Goal: Task Accomplishment & Management: Manage account settings

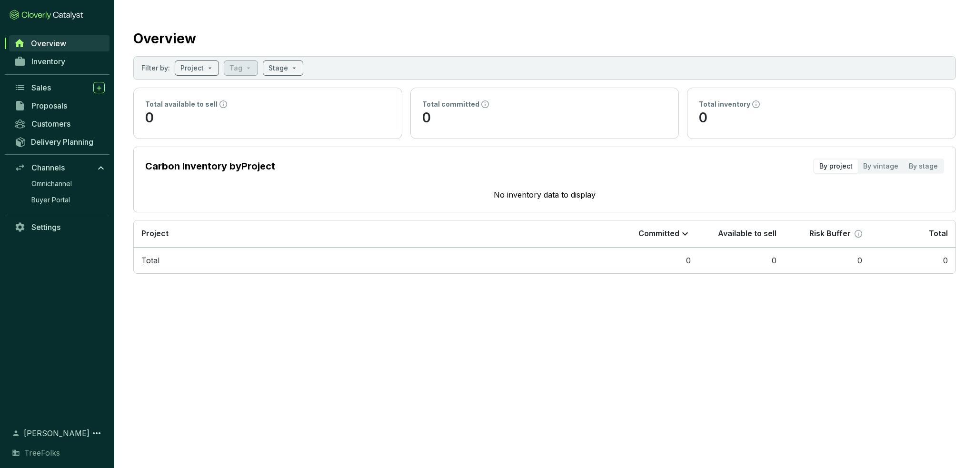
click at [50, 70] on div "Inventory" at bounding box center [57, 61] width 114 height 18
click at [51, 64] on span "Inventory" at bounding box center [48, 62] width 34 height 10
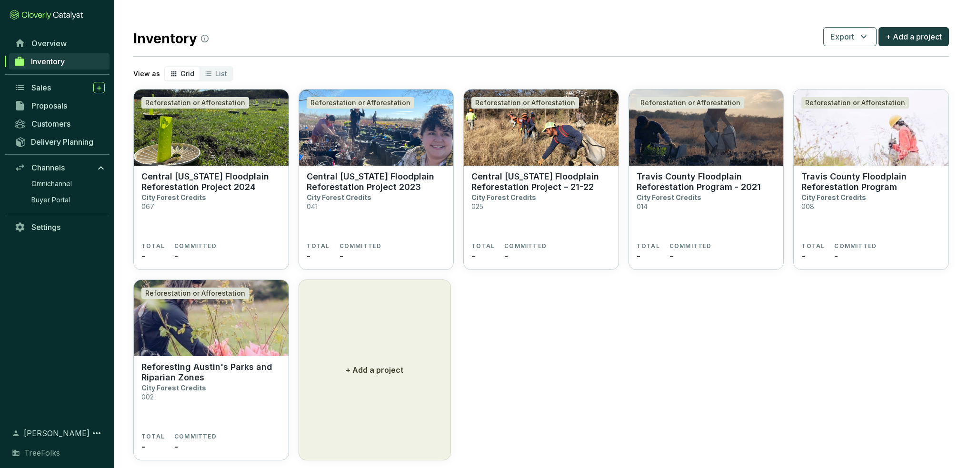
click at [206, 379] on p "Reforesting Austin's Parks and Riparian Zones" at bounding box center [210, 372] width 139 height 21
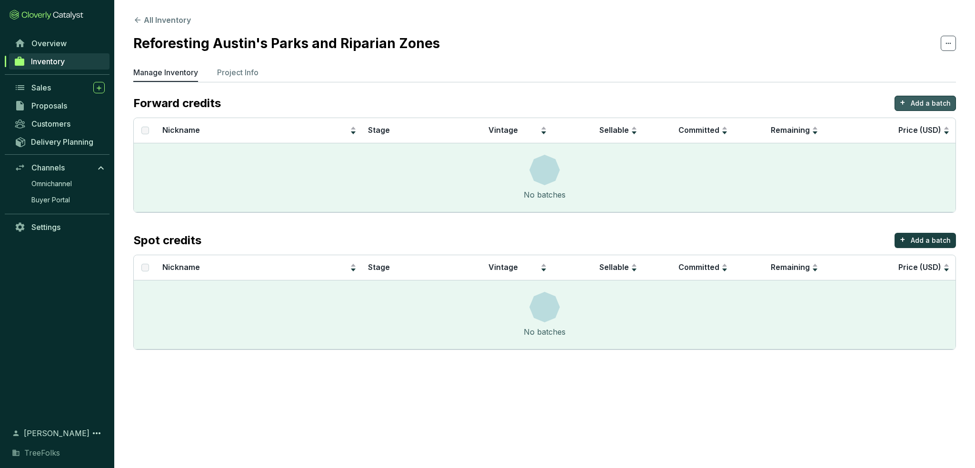
click at [909, 100] on button "+ Add a batch" at bounding box center [924, 103] width 61 height 15
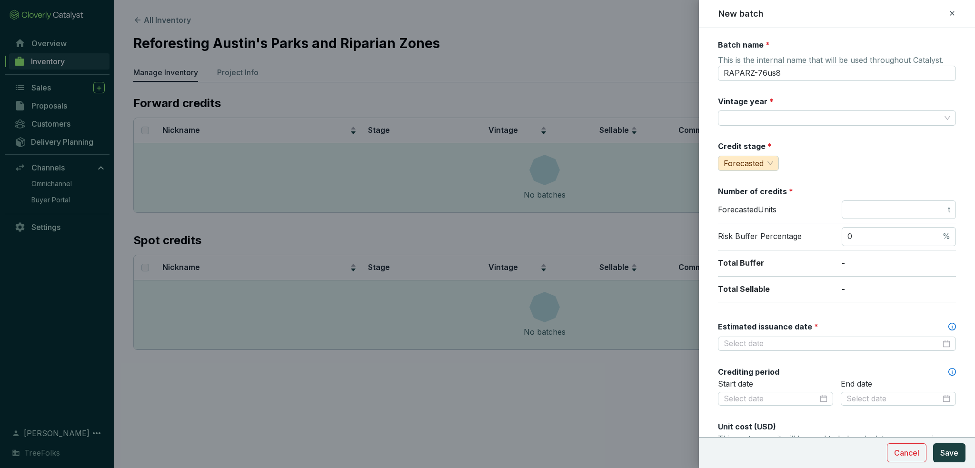
click at [771, 161] on span "Forecasted" at bounding box center [749, 163] width 50 height 14
click at [845, 144] on div "Credit stage * forecasted Forecasted" at bounding box center [837, 156] width 238 height 30
click at [774, 338] on div at bounding box center [837, 344] width 238 height 14
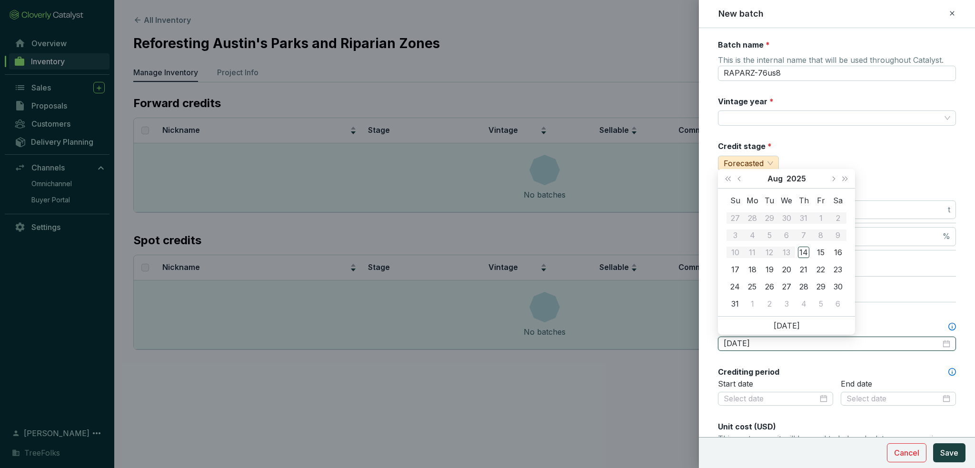
type input "2025-08-20"
type input "2025-09-02"
click at [770, 345] on input "Estimated issuance date *" at bounding box center [832, 343] width 217 height 10
type input "10/10/2019"
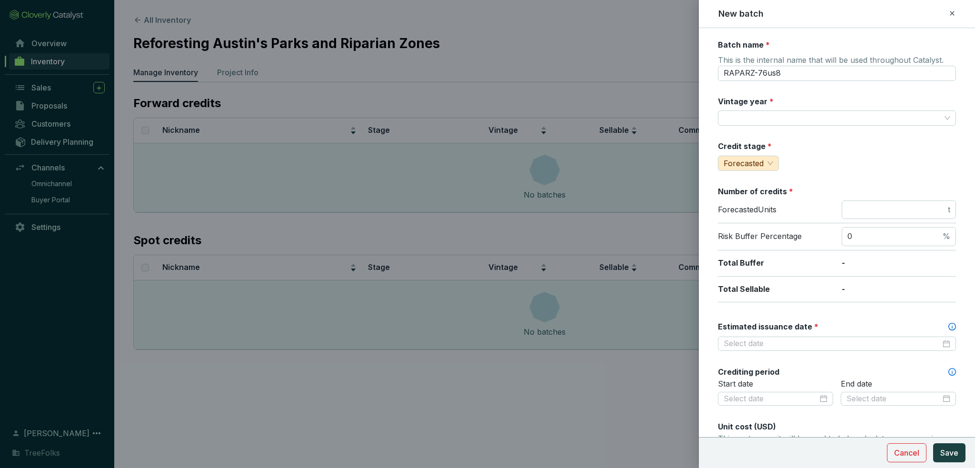
click at [806, 375] on div "Crediting period" at bounding box center [837, 372] width 238 height 10
click at [794, 349] on div at bounding box center [837, 344] width 238 height 14
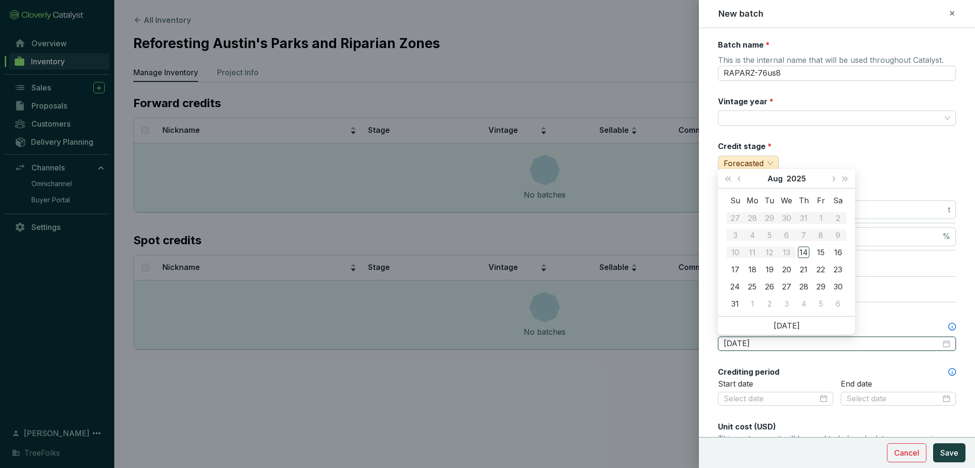
type input "2025-08-19"
click at [730, 181] on span "Last year (Control + left)" at bounding box center [727, 178] width 5 height 5
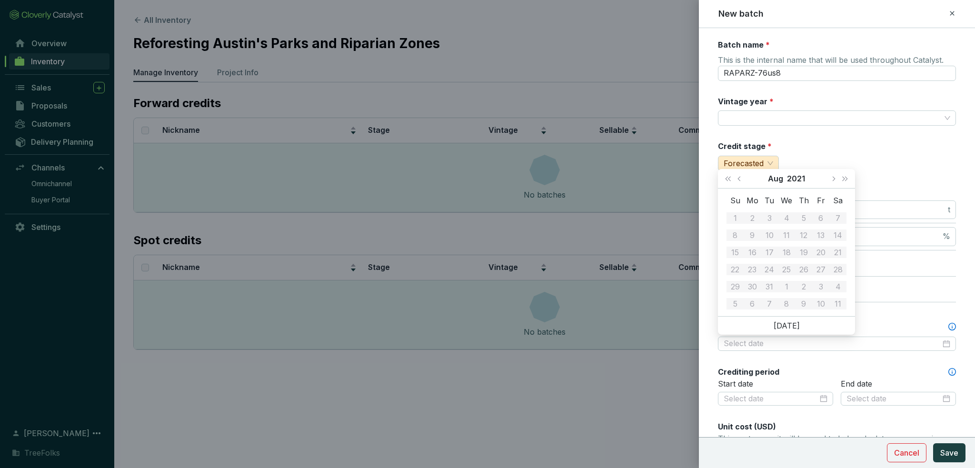
click at [730, 181] on span "Last year (Control + left)" at bounding box center [727, 178] width 5 height 5
click at [775, 266] on div "20" at bounding box center [769, 269] width 11 height 11
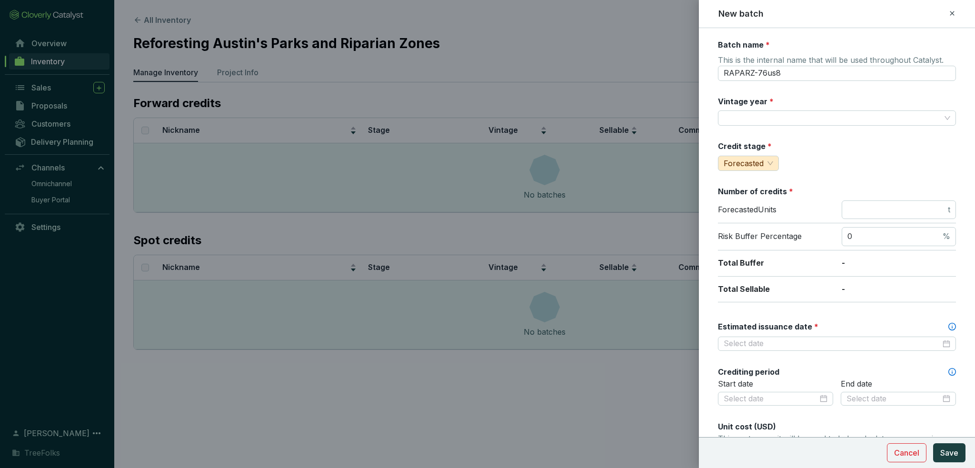
click at [926, 258] on p "-" at bounding box center [899, 263] width 114 height 10
click at [746, 159] on span "Forecasted" at bounding box center [744, 164] width 40 height 10
click at [780, 123] on input "Vintage year *" at bounding box center [832, 118] width 217 height 14
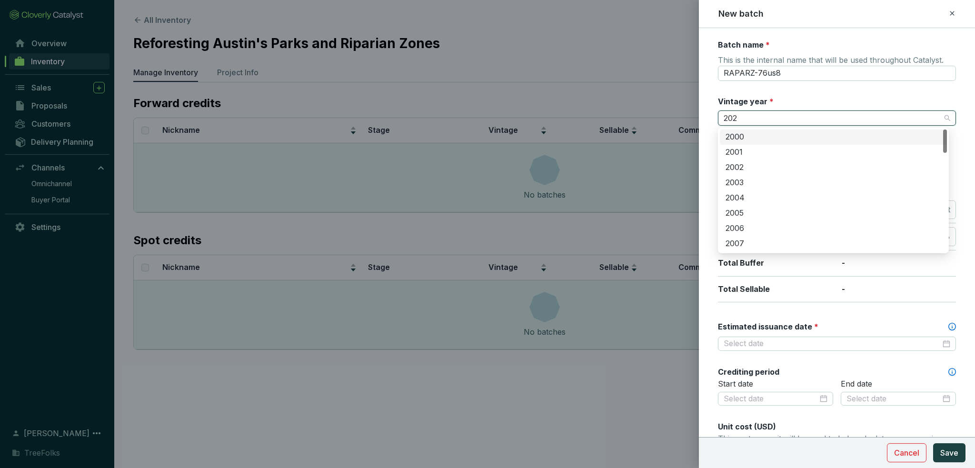
type input "2020"
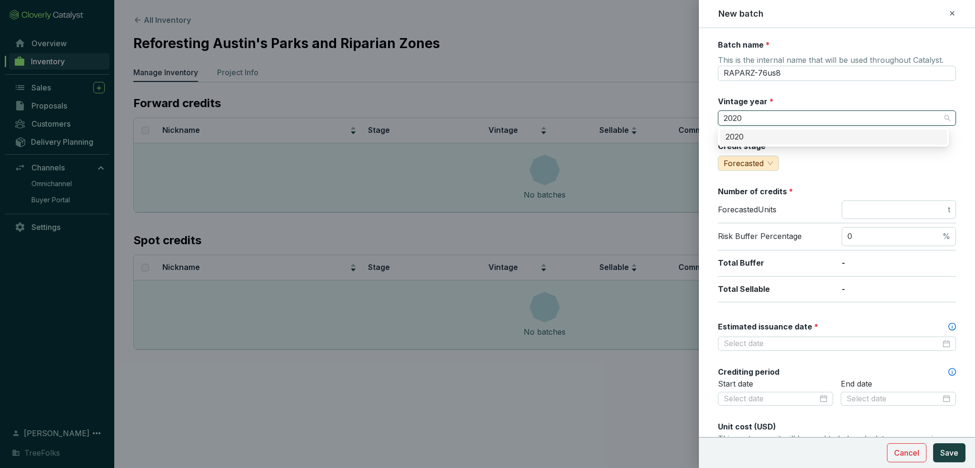
click at [745, 134] on div "2020" at bounding box center [833, 137] width 216 height 10
click at [818, 169] on div "Credit stage * Forecasted" at bounding box center [837, 156] width 238 height 30
click at [759, 161] on span "Forecasted" at bounding box center [744, 164] width 40 height 10
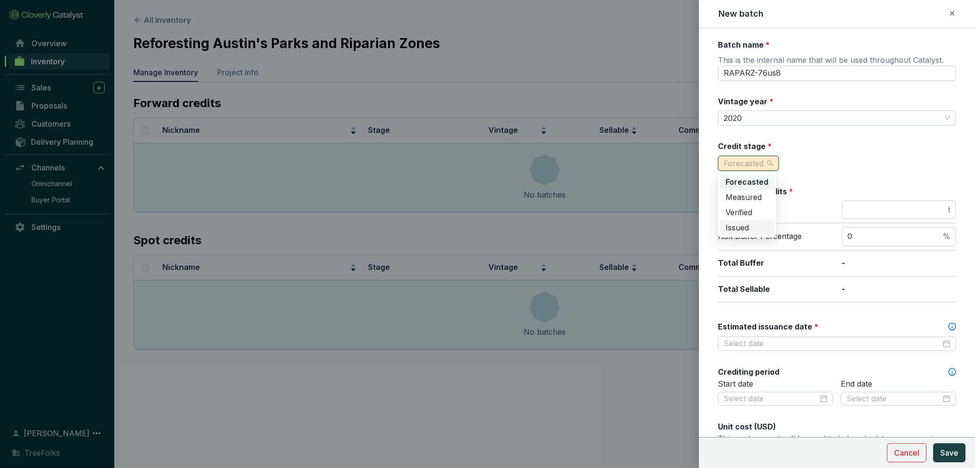
click at [754, 230] on div "Issued" at bounding box center [746, 228] width 43 height 10
click at [827, 160] on div "Credit stage * Issued" at bounding box center [837, 156] width 238 height 30
click at [948, 212] on span "t" at bounding box center [949, 210] width 2 height 10
type input "54"
click at [934, 185] on div "Batch name * This is the internal name that will be used throughout Catalyst. R…" at bounding box center [837, 399] width 238 height 718
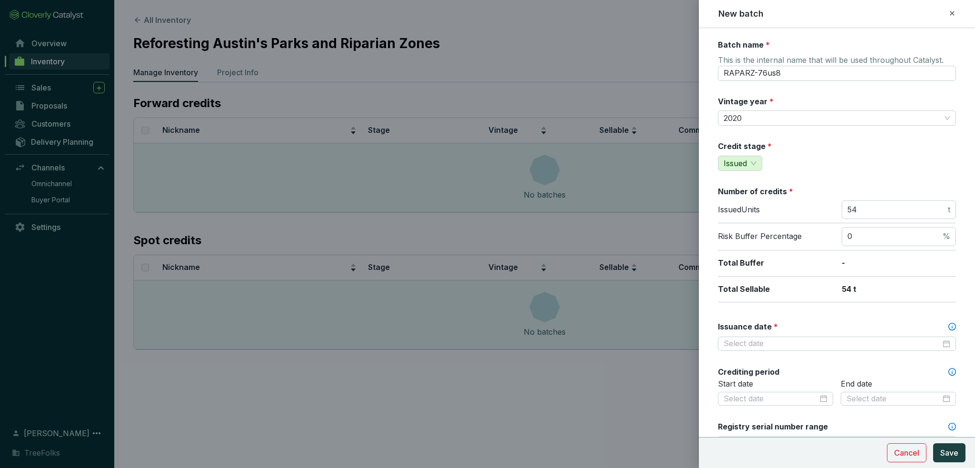
scroll to position [48, 0]
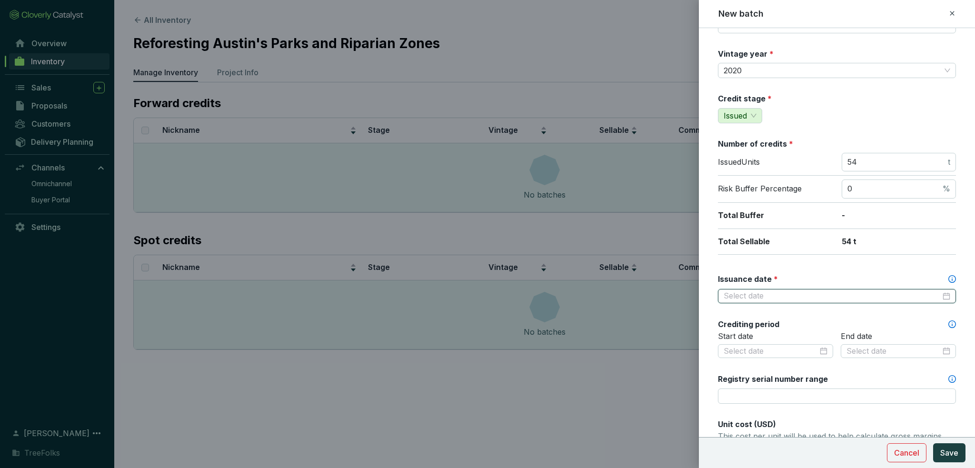
click at [797, 300] on input "Issuance date *" at bounding box center [832, 296] width 217 height 10
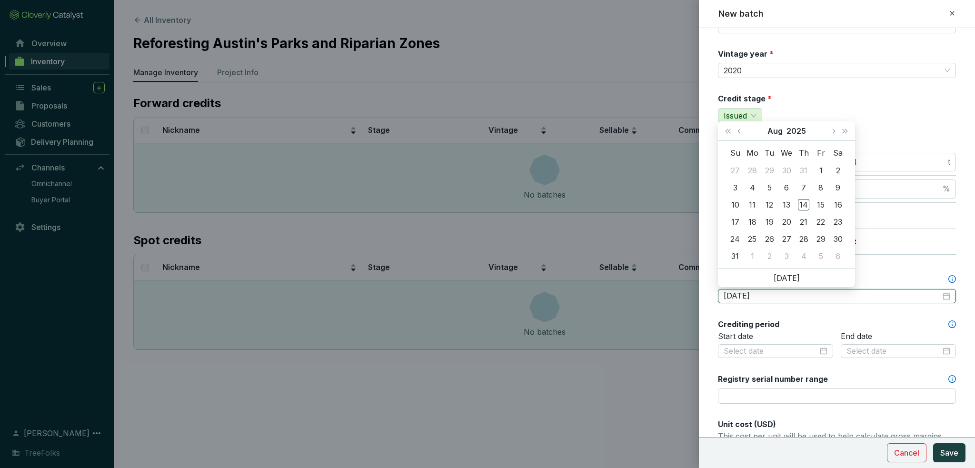
type input "2025-07-30"
click at [730, 132] on span "Last year (Control + left)" at bounding box center [727, 131] width 5 height 5
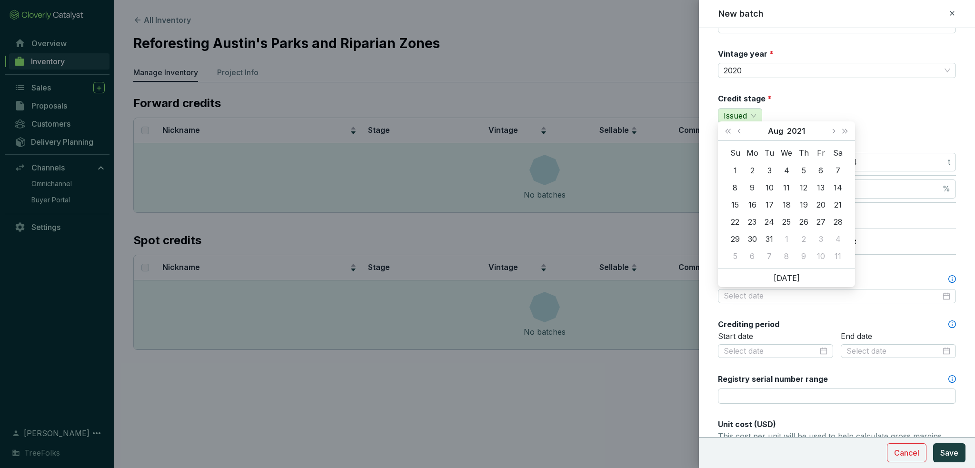
click at [730, 132] on span "Last year (Control + left)" at bounding box center [727, 131] width 5 height 5
click at [730, 131] on span "Last year (Control + left)" at bounding box center [727, 131] width 5 height 5
type input "2019-08-10"
type input "2019-08-03"
click at [836, 134] on button "Next month (PageDown)" at bounding box center [833, 130] width 12 height 19
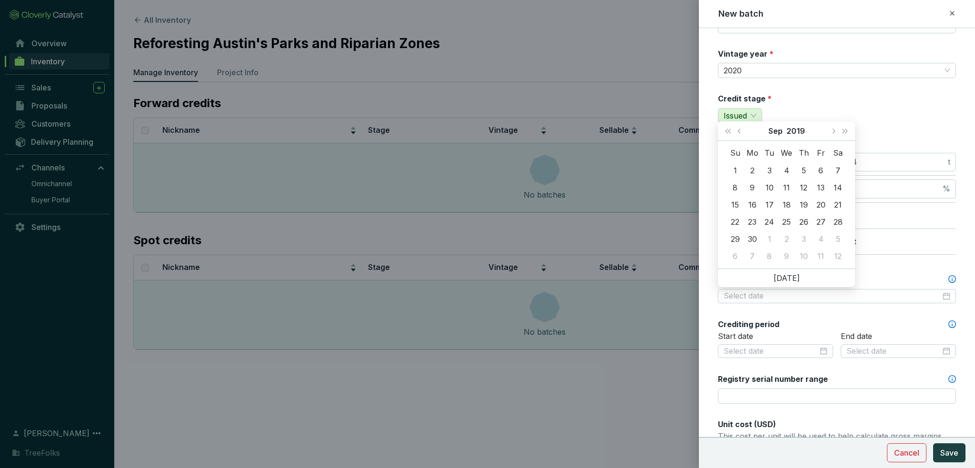
click at [836, 134] on button "Next month (PageDown)" at bounding box center [833, 130] width 12 height 19
type input "2019-10-10"
click at [805, 182] on div "10" at bounding box center [803, 187] width 11 height 11
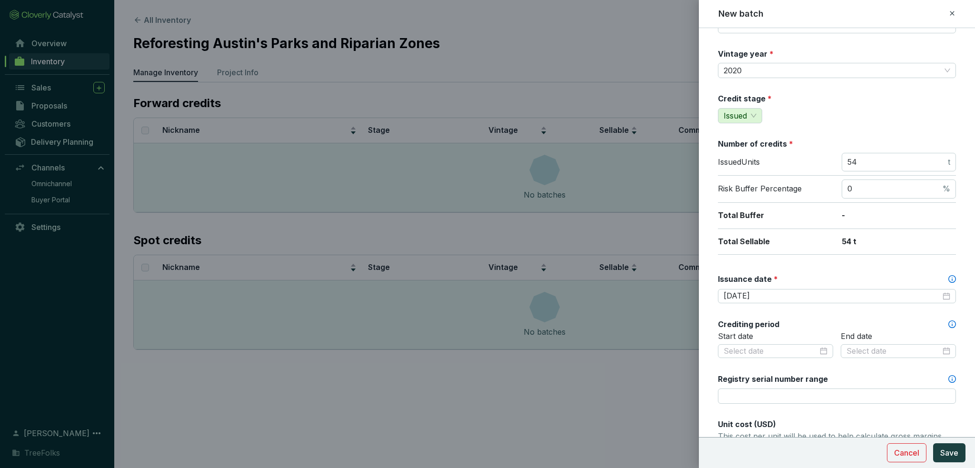
click at [882, 266] on div "Batch name * This is the internal name that will be used throughout Catalyst. R…" at bounding box center [837, 351] width 238 height 718
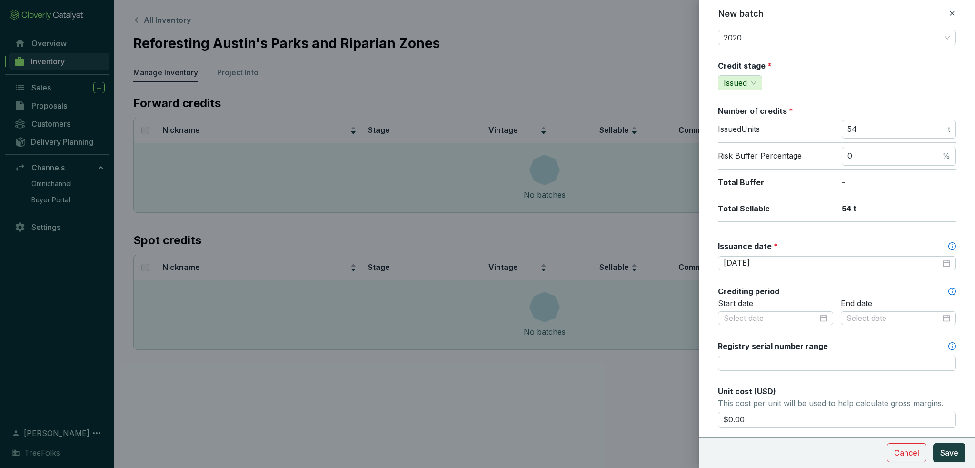
scroll to position [95, 0]
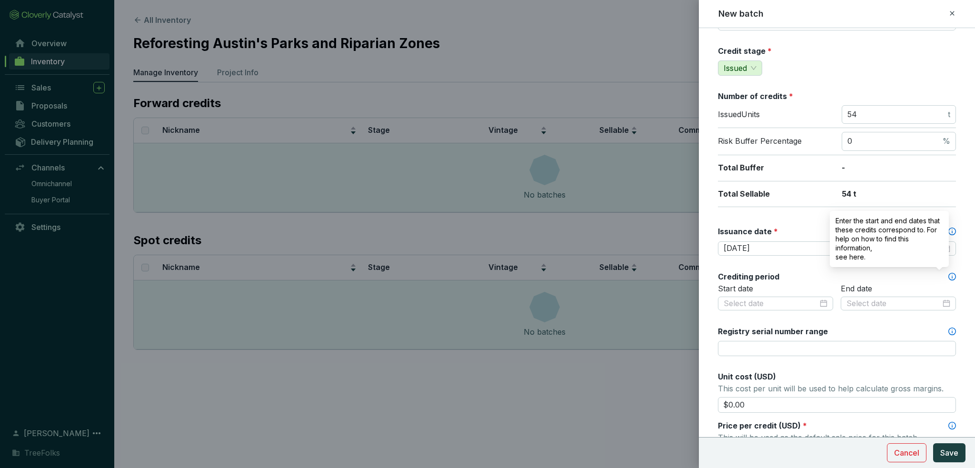
click at [948, 277] on icon at bounding box center [952, 277] width 8 height 8
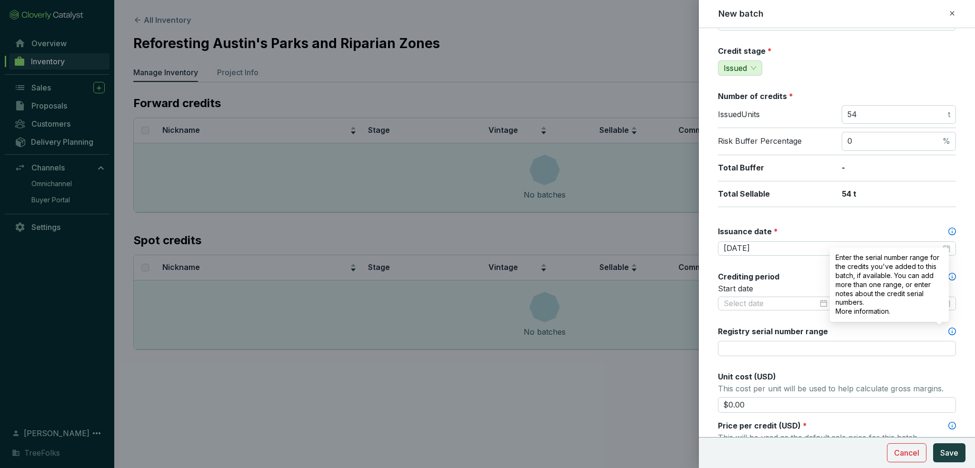
click at [948, 331] on icon at bounding box center [952, 332] width 8 height 8
click at [944, 341] on input "Registry serial number range" at bounding box center [837, 348] width 238 height 15
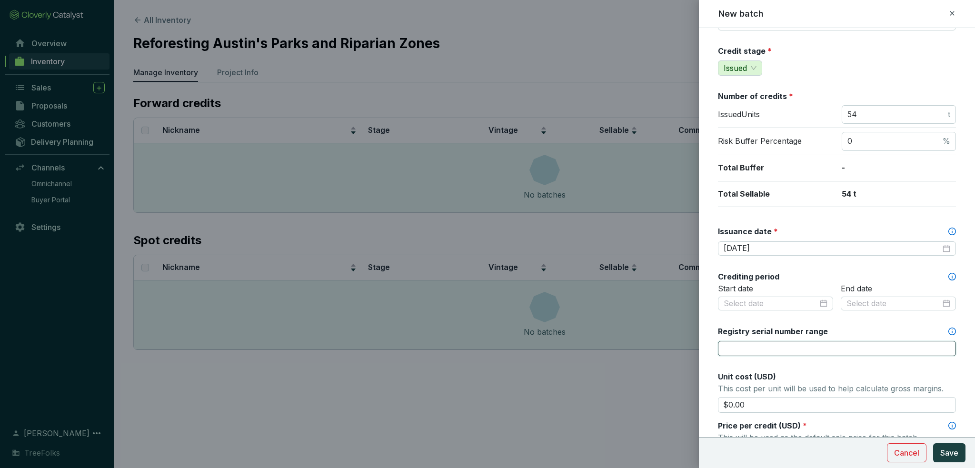
click at [745, 354] on input "Registry serial number range" at bounding box center [837, 348] width 238 height 15
click at [833, 366] on div "Batch name * This is the internal name that will be used throughout Catalyst. R…" at bounding box center [837, 303] width 238 height 718
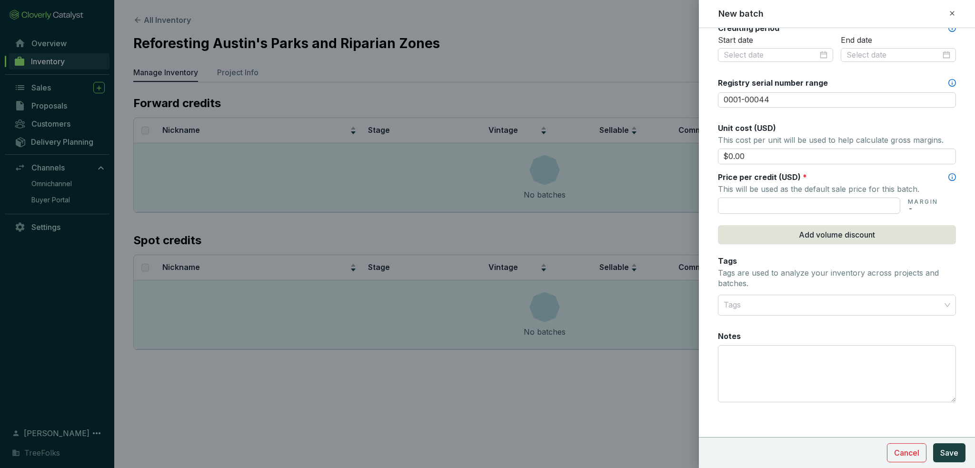
scroll to position [347, 0]
click at [791, 97] on input "0001-00044" at bounding box center [837, 96] width 238 height 15
click at [823, 124] on div "Unit cost (USD)" at bounding box center [837, 125] width 238 height 10
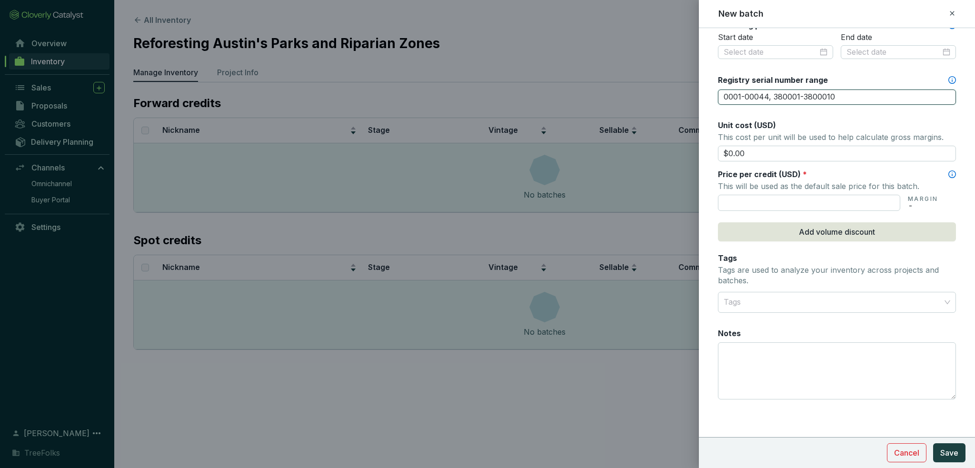
click at [796, 98] on input "0001-00044, 380001-3800010" at bounding box center [837, 96] width 238 height 15
click at [867, 95] on input "0001-00044, 3800001-3800010" at bounding box center [837, 96] width 238 height 15
click at [773, 120] on span "Unit cost (USD)" at bounding box center [747, 125] width 58 height 10
drag, startPoint x: 770, startPoint y: 99, endPoint x: 693, endPoint y: 93, distance: 77.3
click at [693, 93] on div "New batch Batch name * This is the internal name that will be used throughout C…" at bounding box center [487, 234] width 975 height 468
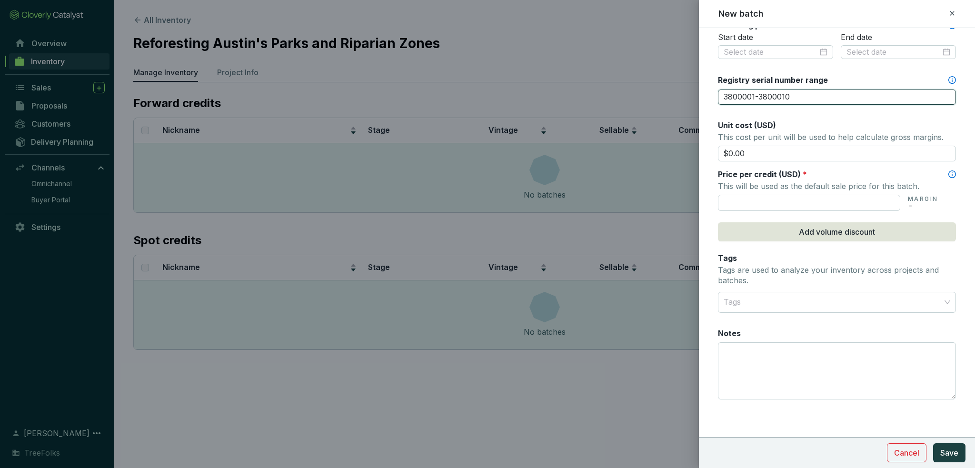
click at [797, 94] on input "3800001-3800010" at bounding box center [837, 96] width 238 height 15
type input "3800001-3800010, 3900001-3900044"
click at [948, 178] on icon at bounding box center [952, 174] width 8 height 8
click at [802, 209] on input "text" at bounding box center [809, 203] width 182 height 16
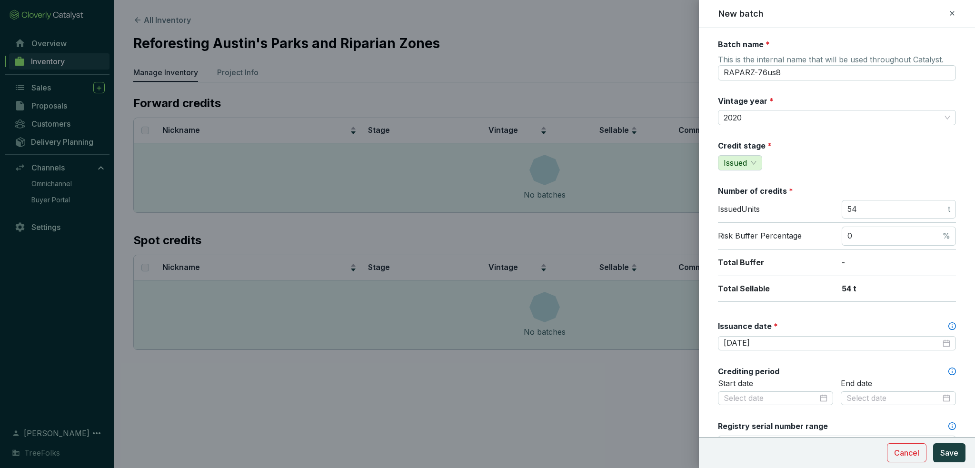
scroll to position [0, 0]
click at [755, 169] on span "Issued" at bounding box center [740, 163] width 33 height 14
click at [755, 224] on div "Issued" at bounding box center [745, 228] width 40 height 10
click at [843, 146] on div "Credit stage * issued Issued" at bounding box center [837, 156] width 238 height 30
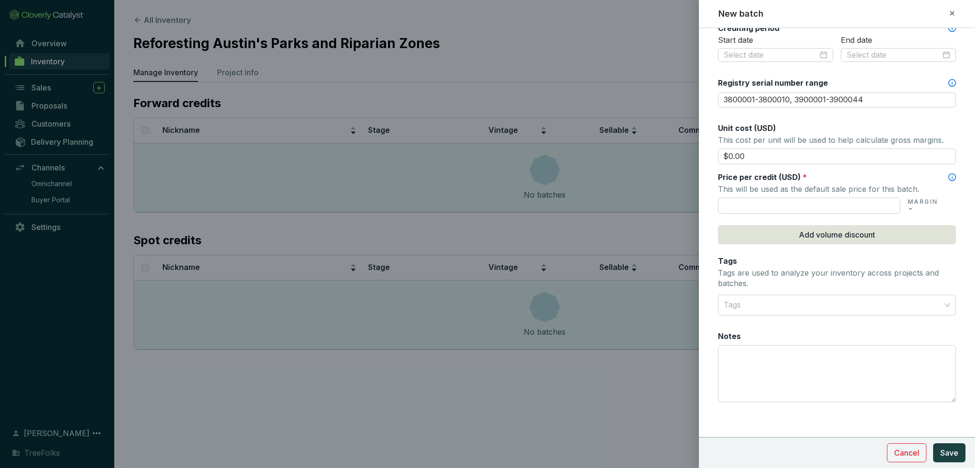
scroll to position [347, 0]
click at [792, 304] on div at bounding box center [831, 302] width 223 height 19
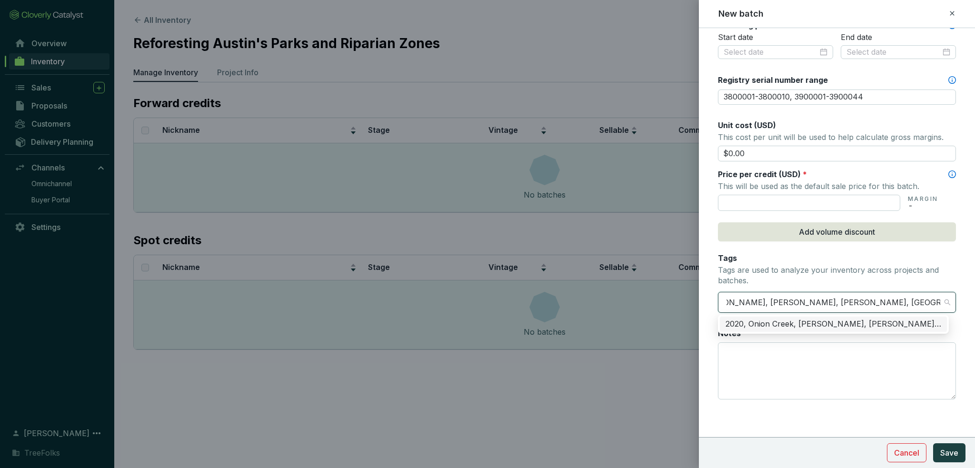
scroll to position [0, 102]
type input "2020, Onion Creek, Davis White, Patterson, Parks, Austin, Single, Tree, Refores…"
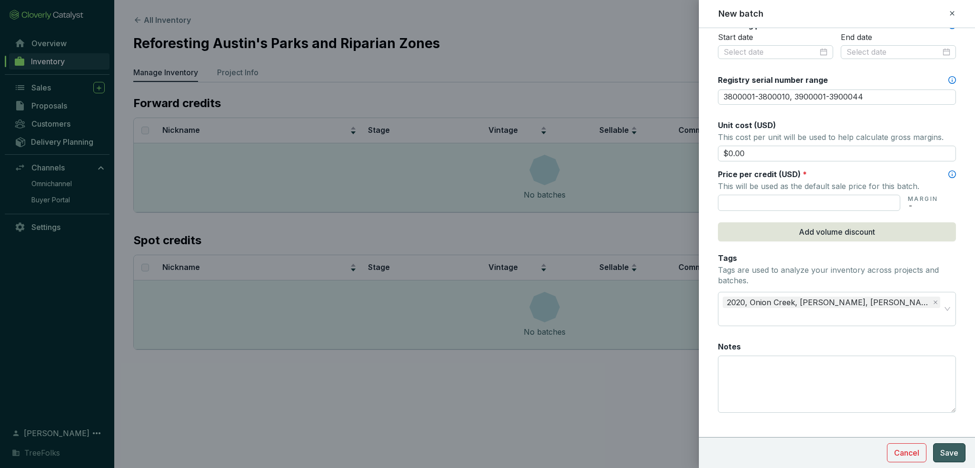
click at [956, 451] on span "Save" at bounding box center [949, 452] width 18 height 11
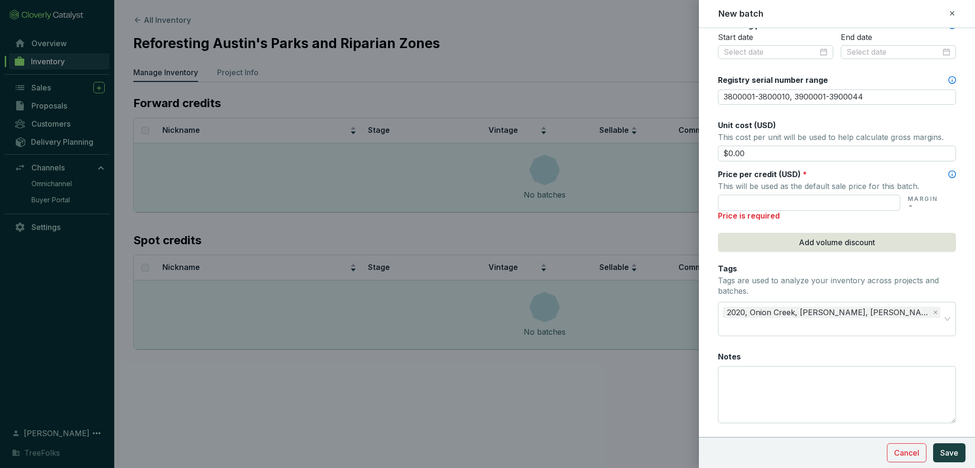
click at [780, 198] on input "text" at bounding box center [809, 203] width 182 height 16
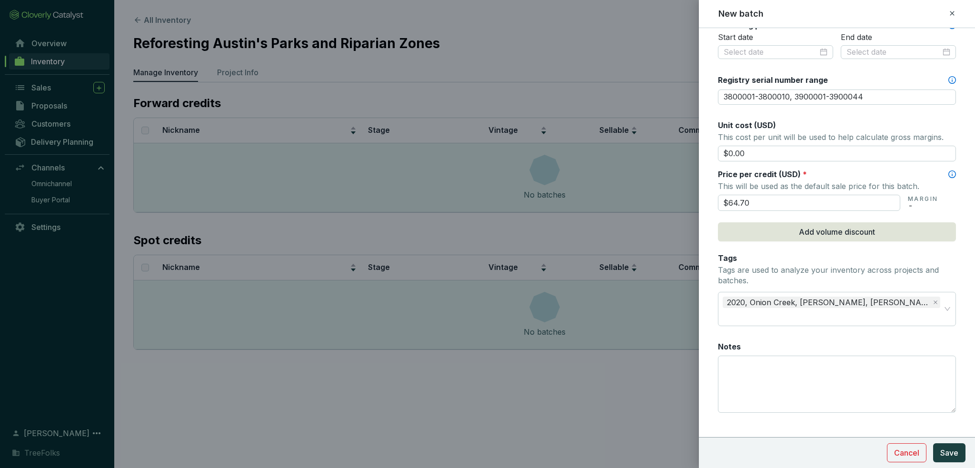
type input "$64.70"
click at [889, 263] on div "Tags Tags are used to analyze your inventory across projects and batches." at bounding box center [837, 270] width 238 height 35
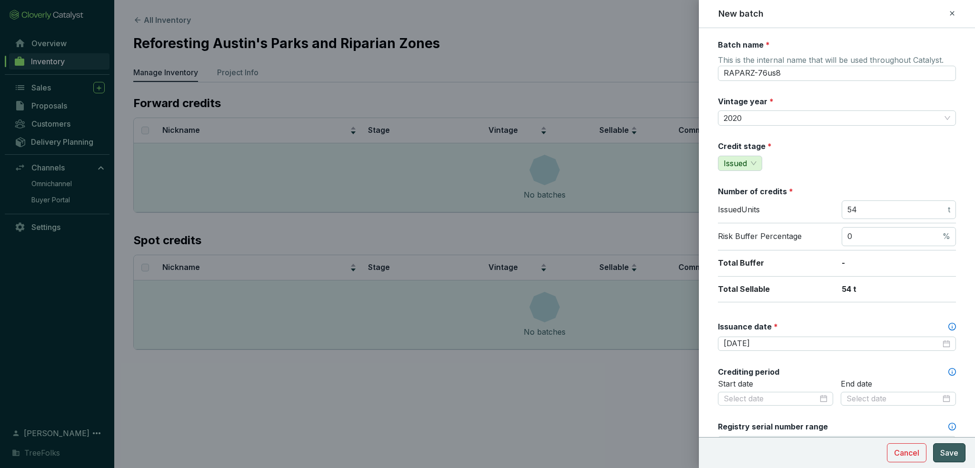
click at [955, 455] on span "Save" at bounding box center [949, 452] width 18 height 11
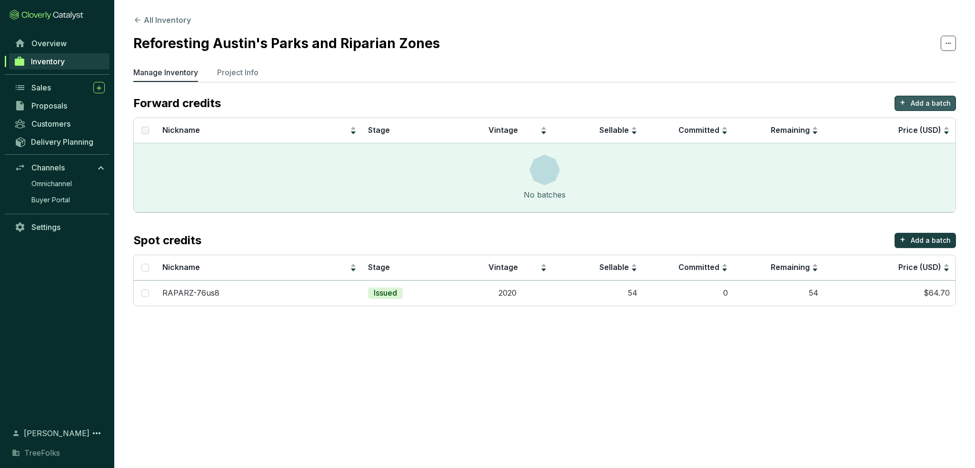
click at [928, 100] on p "Add a batch" at bounding box center [931, 104] width 40 height 10
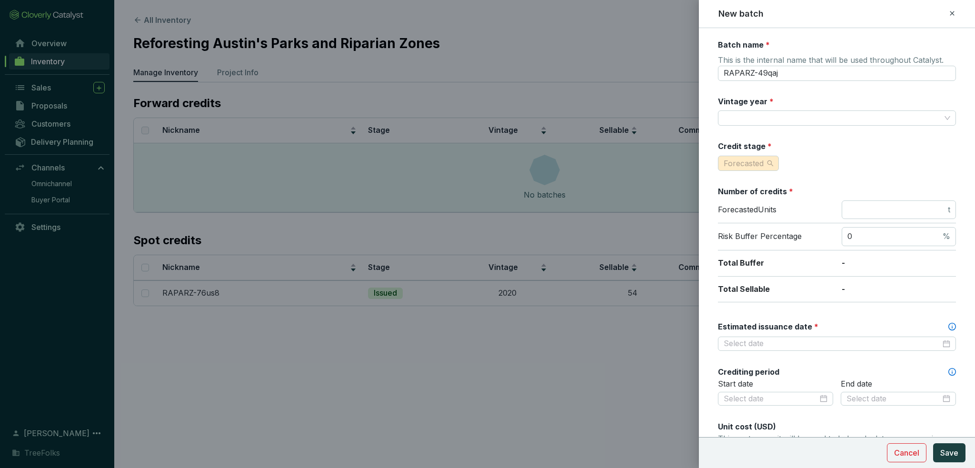
click at [749, 161] on span "Forecasted" at bounding box center [744, 164] width 40 height 10
click at [748, 225] on span "Issued" at bounding box center [736, 228] width 23 height 10
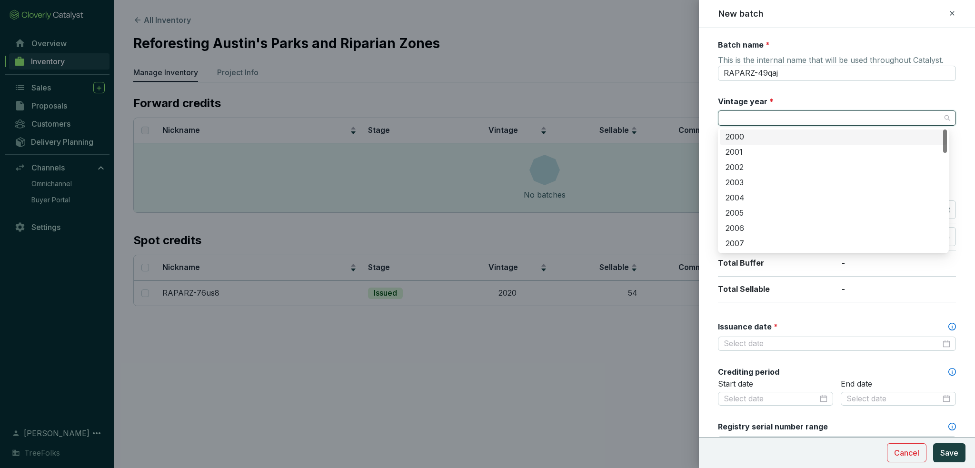
click at [742, 117] on input "Vintage year *" at bounding box center [832, 118] width 217 height 14
type input "2023"
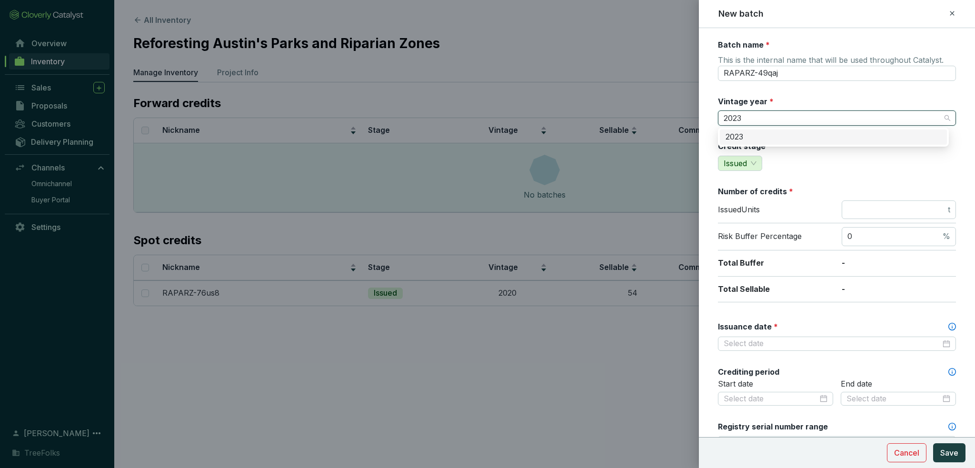
click at [741, 144] on div "2023" at bounding box center [833, 136] width 227 height 15
click at [817, 139] on div "Batch name * This is the internal name that will be used throughout Catalyst. R…" at bounding box center [837, 399] width 238 height 718
click at [865, 211] on input "number" at bounding box center [896, 210] width 99 height 10
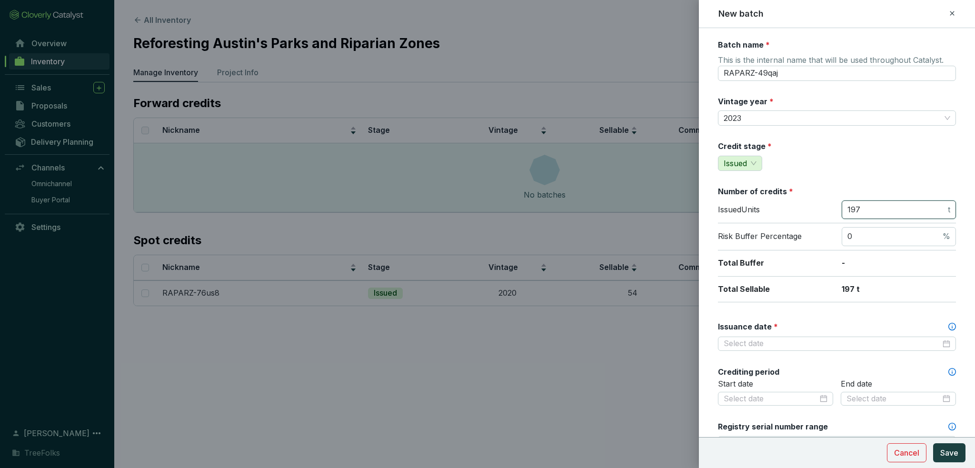
type input "197"
click at [767, 339] on input "Issuance date *" at bounding box center [832, 343] width 217 height 10
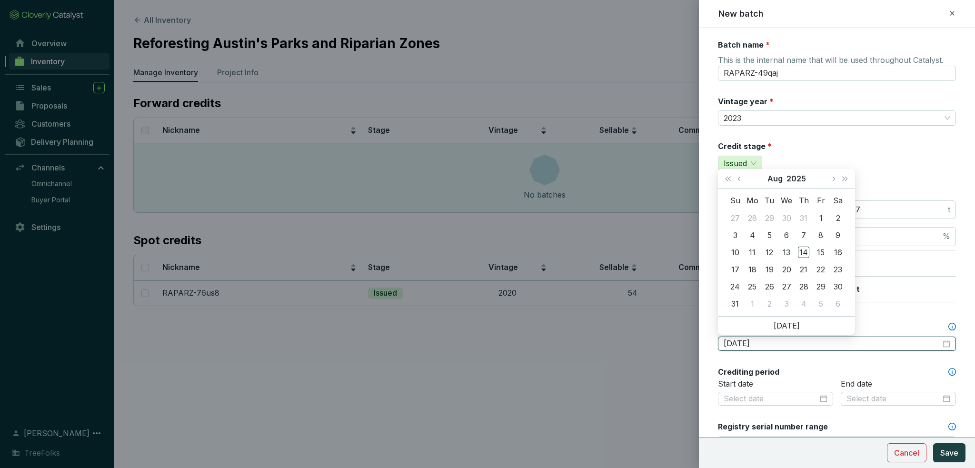
click at [933, 443] on button "Save" at bounding box center [949, 452] width 32 height 19
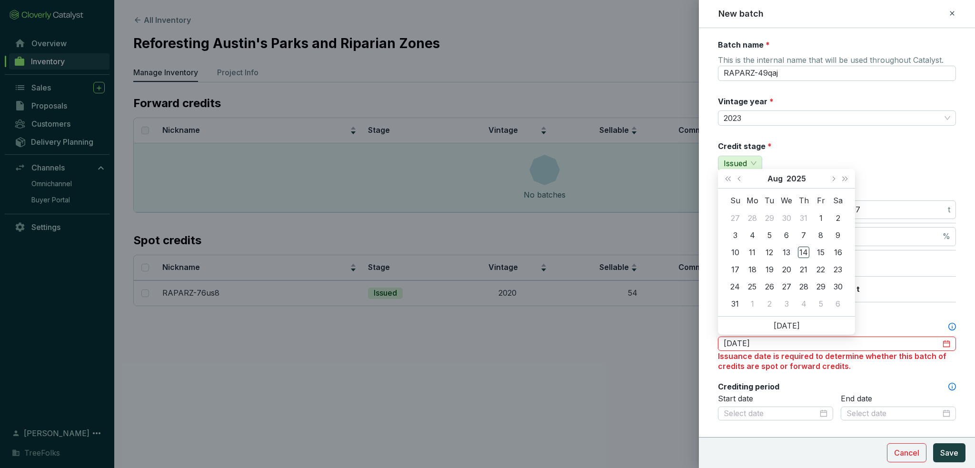
type input "2025-07-29"
click at [730, 184] on button "Last year (Control + left)" at bounding box center [728, 178] width 12 height 19
click at [741, 183] on button "Previous month (PageUp)" at bounding box center [740, 178] width 12 height 19
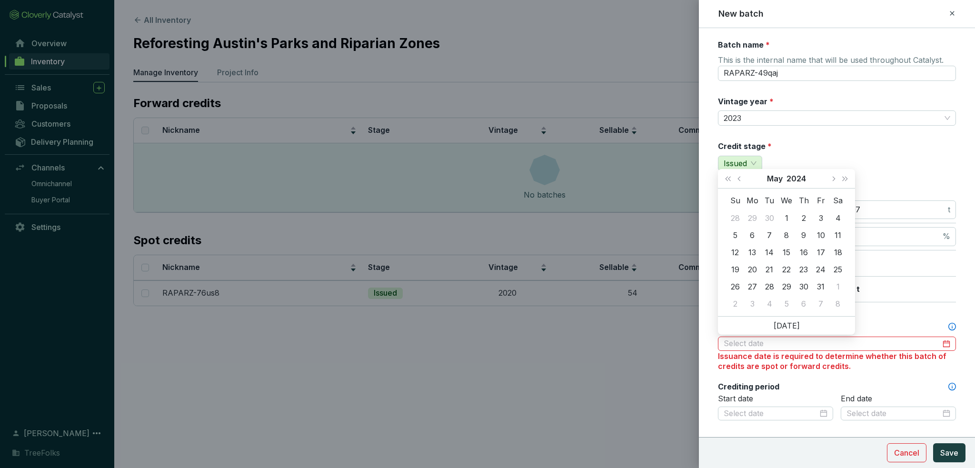
click at [741, 183] on button "Previous month (PageUp)" at bounding box center [740, 178] width 12 height 19
type input "2024-03-02"
type input "2024-02-24"
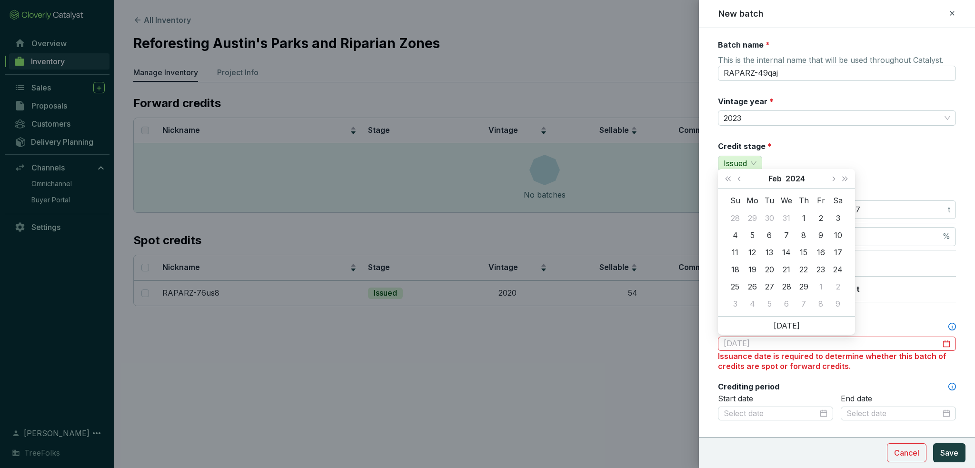
click at [842, 274] on div "24" at bounding box center [837, 269] width 11 height 11
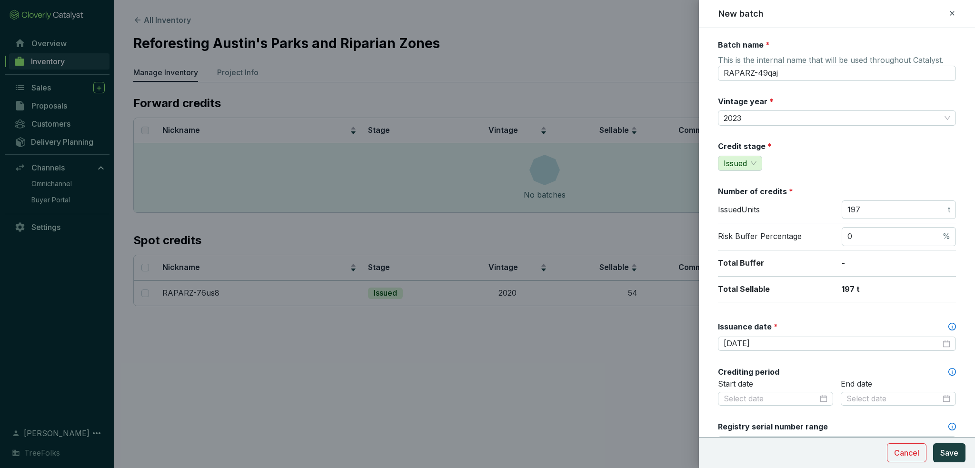
click at [827, 355] on div "Batch name * This is the internal name that will be used throughout Catalyst. R…" at bounding box center [837, 404] width 238 height 728
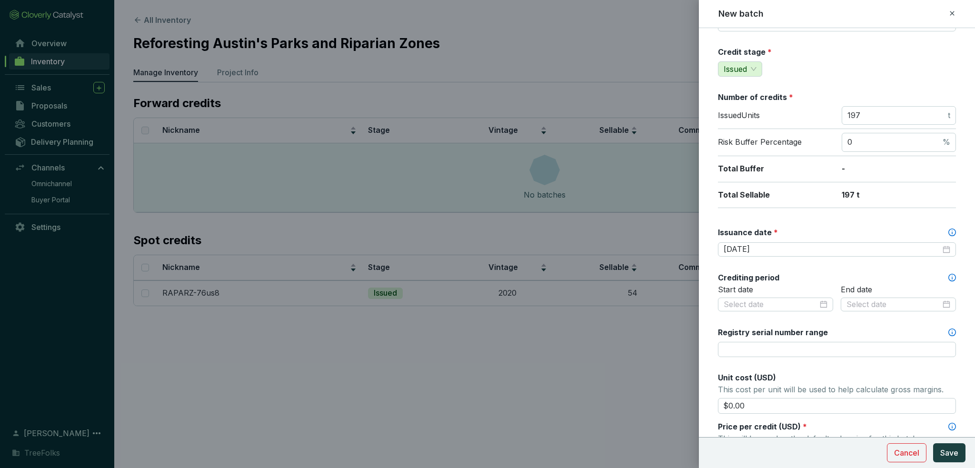
scroll to position [95, 0]
click at [777, 347] on input "Registry serial number range" at bounding box center [837, 348] width 238 height 15
click at [832, 351] on input "16000001-16000041," at bounding box center [837, 348] width 238 height 15
click at [839, 346] on input "16000001-16000041, 16100001-00156" at bounding box center [837, 348] width 238 height 15
click at [888, 349] on input "16000001-16000041, 16100001-16100156" at bounding box center [837, 348] width 238 height 15
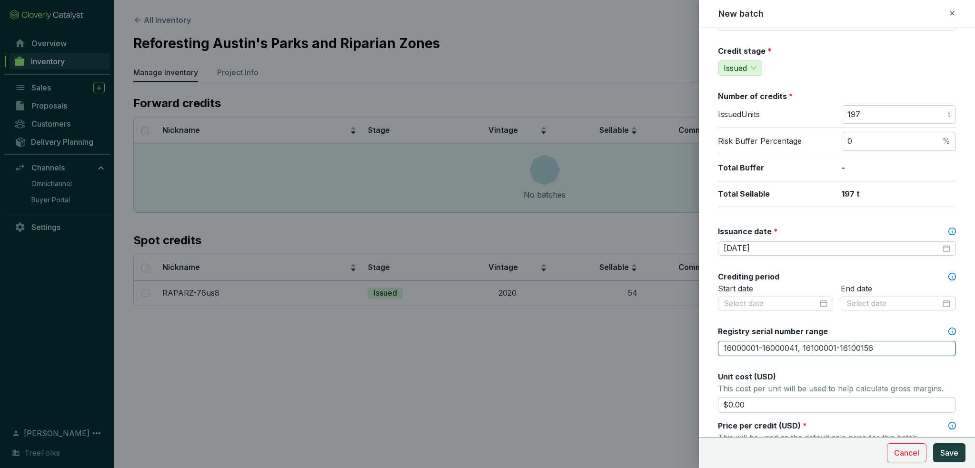
type input "16000001-16000041, 16100001-16100156"
click at [874, 359] on div "Batch name * This is the internal name that will be used throughout Catalyst. R…" at bounding box center [837, 308] width 238 height 728
click at [772, 408] on input "$0.00" at bounding box center [837, 405] width 238 height 16
type input "$0"
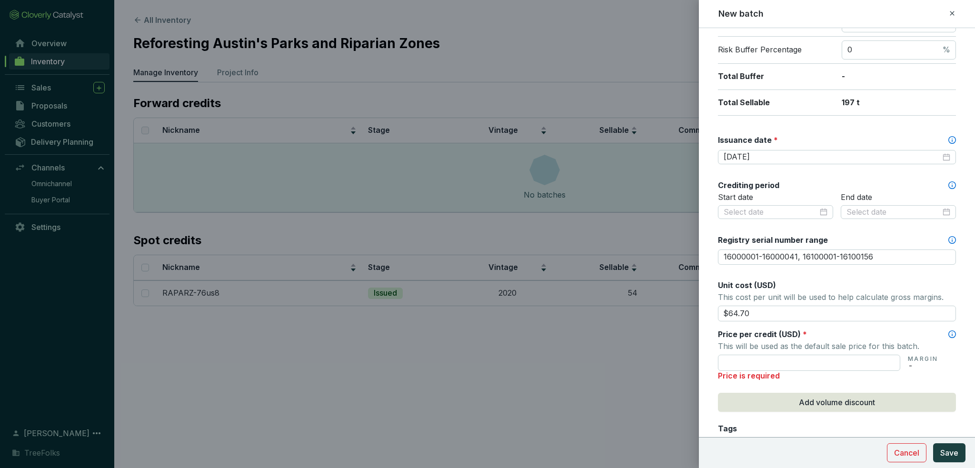
scroll to position [190, 0]
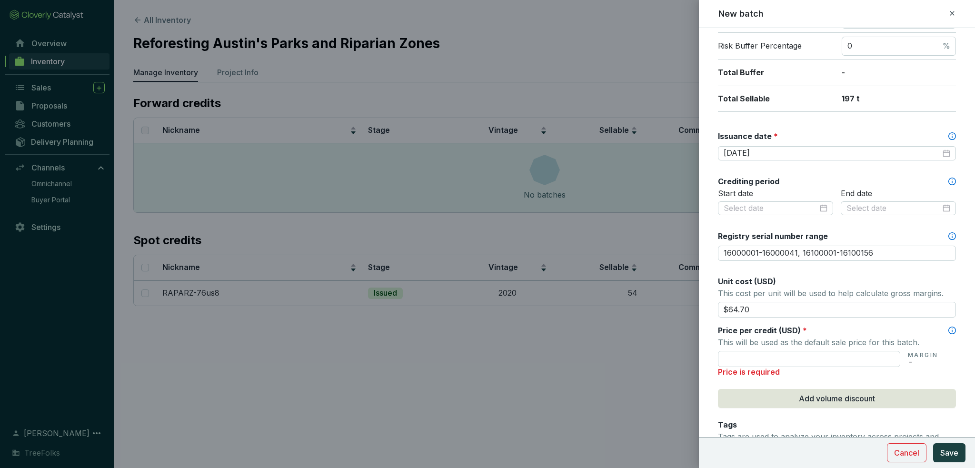
type input "$64.70"
click at [785, 337] on p "This will be used as the default sale price for this batch." at bounding box center [837, 342] width 238 height 13
drag, startPoint x: 776, startPoint y: 308, endPoint x: 717, endPoint y: 304, distance: 59.7
click at [717, 304] on form "Batch name * This is the internal name that will be used throughout Catalyst. R…" at bounding box center [837, 236] width 276 height 774
click at [762, 356] on input "text" at bounding box center [809, 359] width 182 height 16
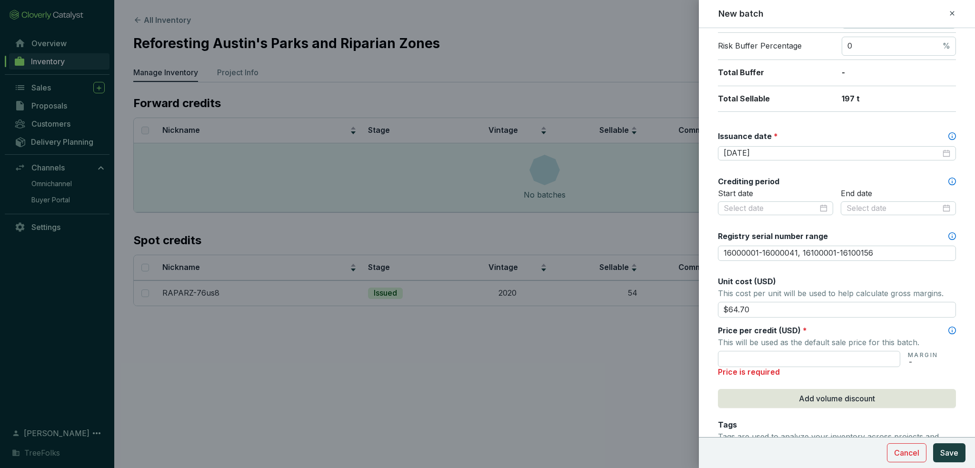
paste input "$64.70"
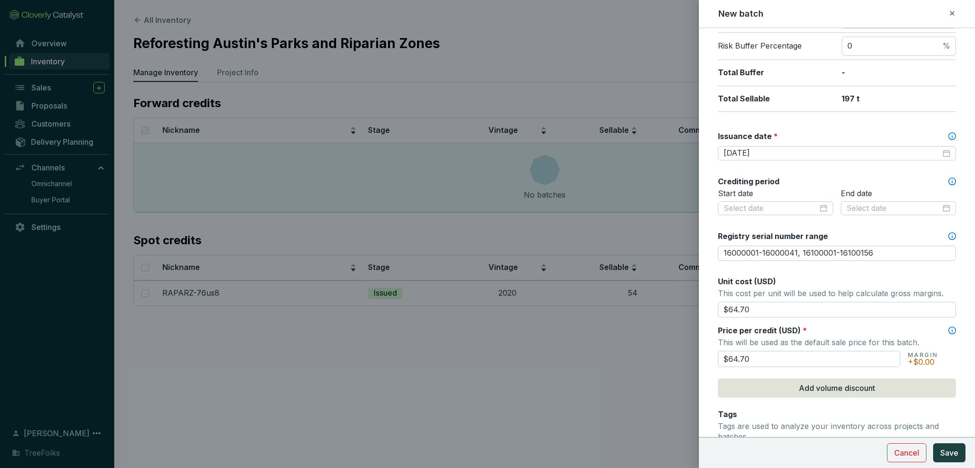
type input "$64.70"
click at [758, 318] on div "Batch name * This is the internal name that will be used throughout Catalyst. R…" at bounding box center [837, 208] width 238 height 718
drag, startPoint x: 762, startPoint y: 311, endPoint x: 680, endPoint y: 310, distance: 81.9
click at [680, 310] on div "New batch Batch name * This is the internal name that will be used throughout C…" at bounding box center [487, 234] width 975 height 468
click at [843, 330] on div "Price per credit (USD) *" at bounding box center [837, 330] width 238 height 10
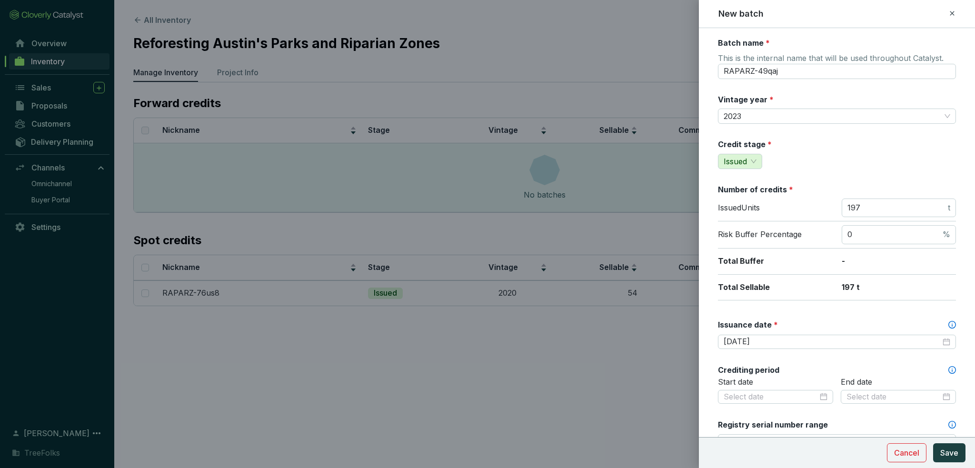
scroll to position [0, 0]
click at [945, 456] on span "Save" at bounding box center [949, 452] width 18 height 11
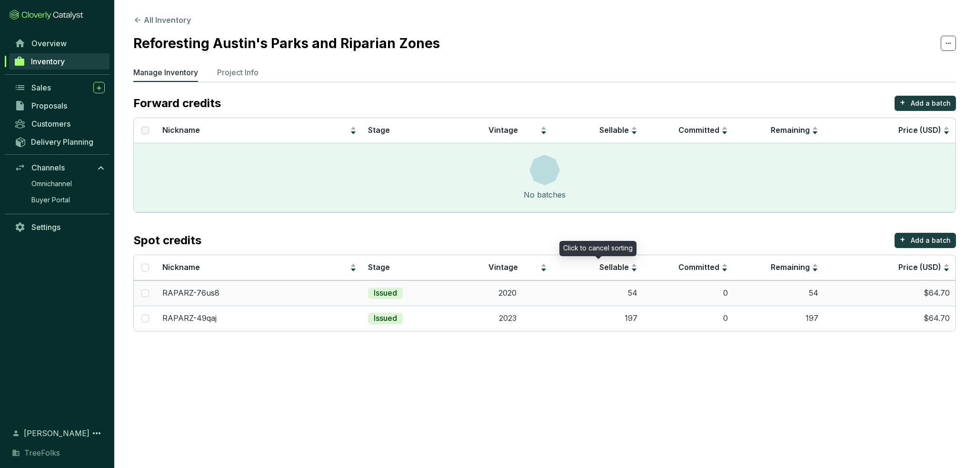
click at [518, 293] on td "2020" at bounding box center [507, 292] width 90 height 25
click at [170, 294] on p "RAPARZ-76us8" at bounding box center [190, 293] width 57 height 10
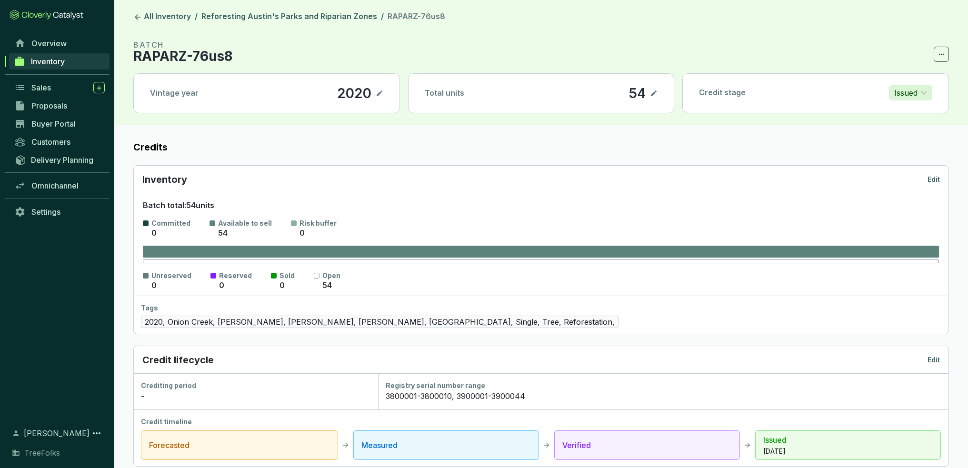
click at [215, 57] on p "RAPARZ-76us8" at bounding box center [182, 55] width 99 height 11
click at [936, 52] on span at bounding box center [940, 54] width 15 height 15
click at [159, 66] on section "BATCH RAPARZ-76us8 Vintage year 2020 Total units 54 Credit stage Issued" at bounding box center [540, 82] width 815 height 86
click at [157, 60] on p "RAPARZ-76us8" at bounding box center [182, 55] width 99 height 11
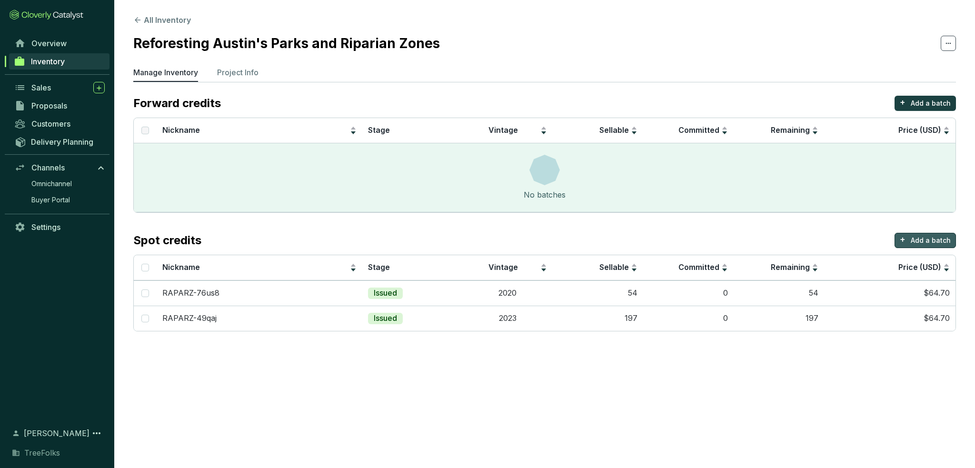
click at [938, 237] on p "Add a batch" at bounding box center [931, 241] width 40 height 10
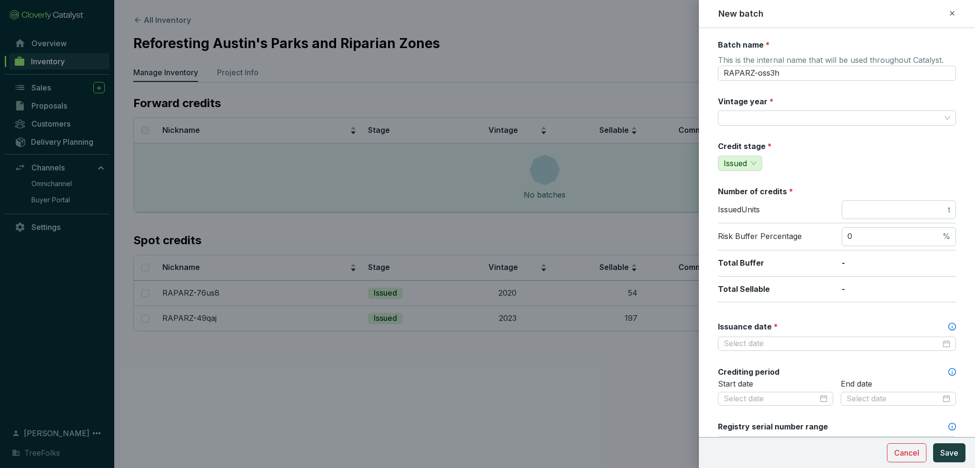
click at [758, 122] on input "Vintage year *" at bounding box center [832, 118] width 217 height 14
click at [781, 121] on input "Vintage year *" at bounding box center [832, 118] width 217 height 14
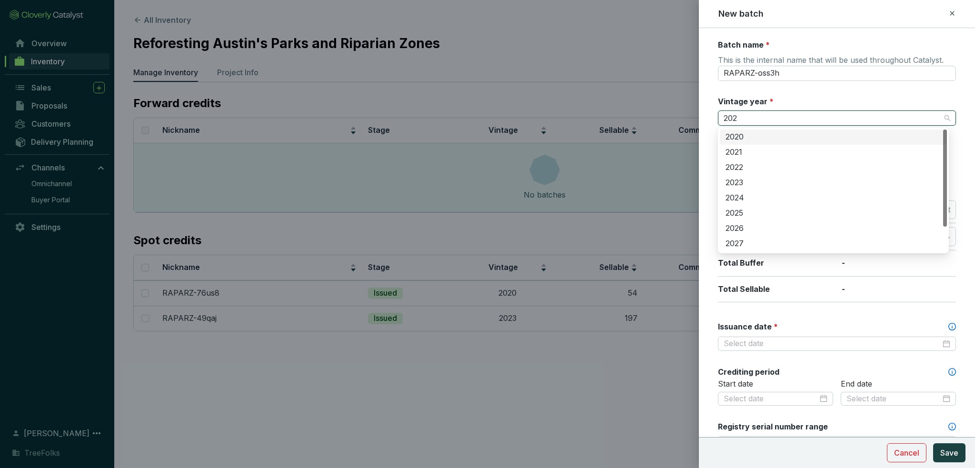
type input "2024"
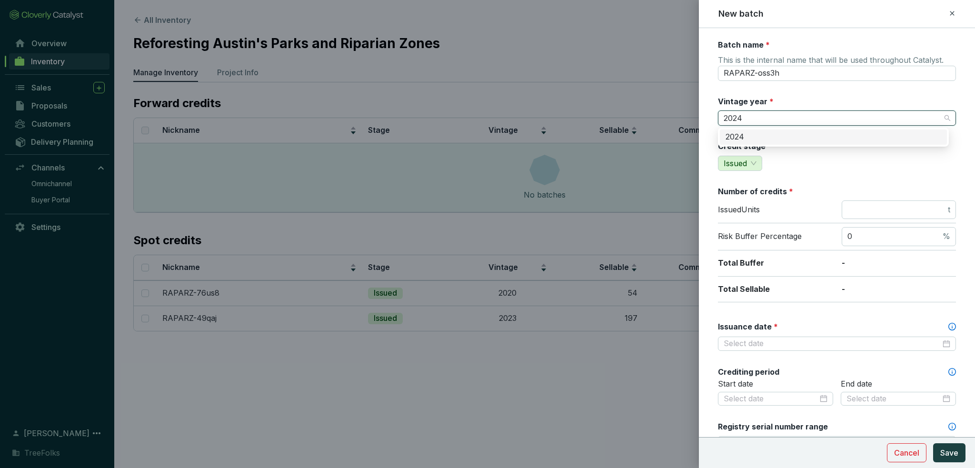
click at [775, 130] on div "2024" at bounding box center [833, 136] width 227 height 15
click at [898, 204] on span "t" at bounding box center [899, 209] width 114 height 19
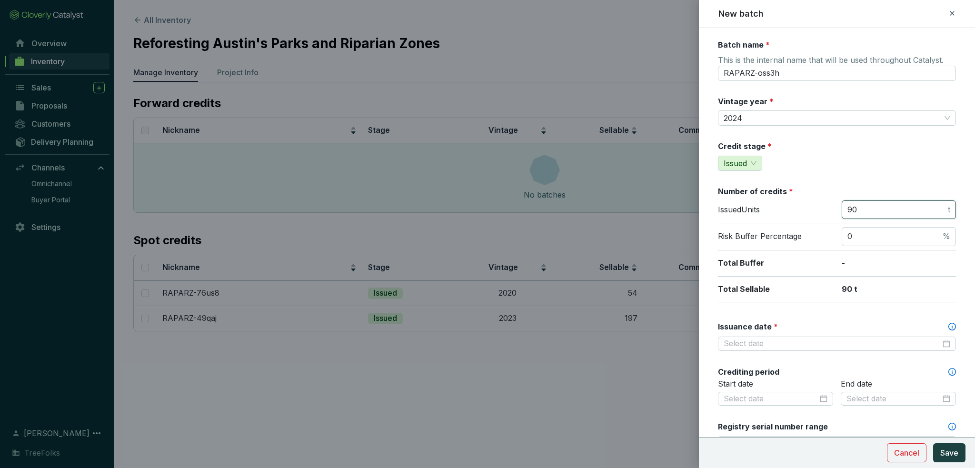
type input "90"
click at [914, 184] on div "Batch name * This is the internal name that will be used throughout Catalyst. R…" at bounding box center [837, 399] width 238 height 718
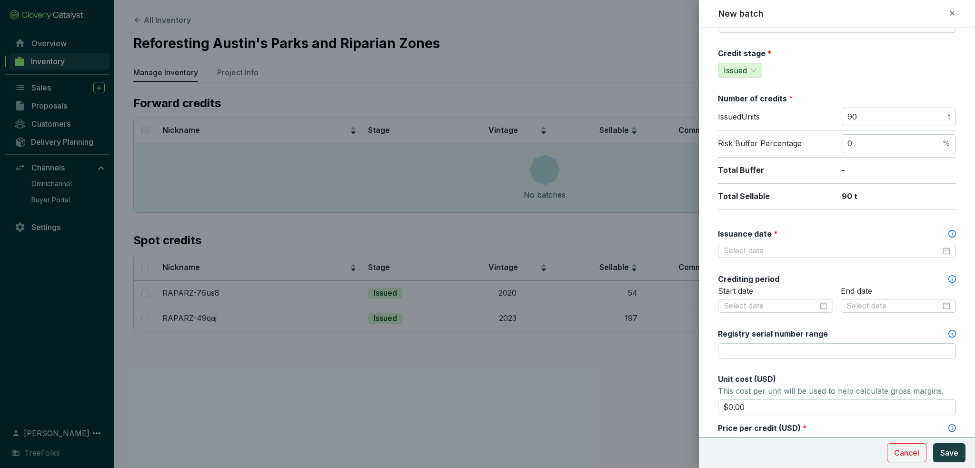
scroll to position [95, 0]
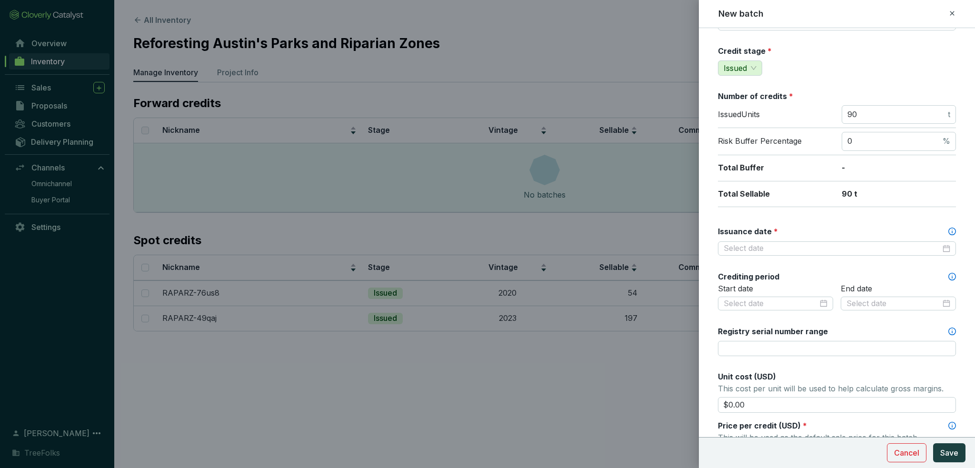
click at [775, 242] on div at bounding box center [837, 248] width 238 height 14
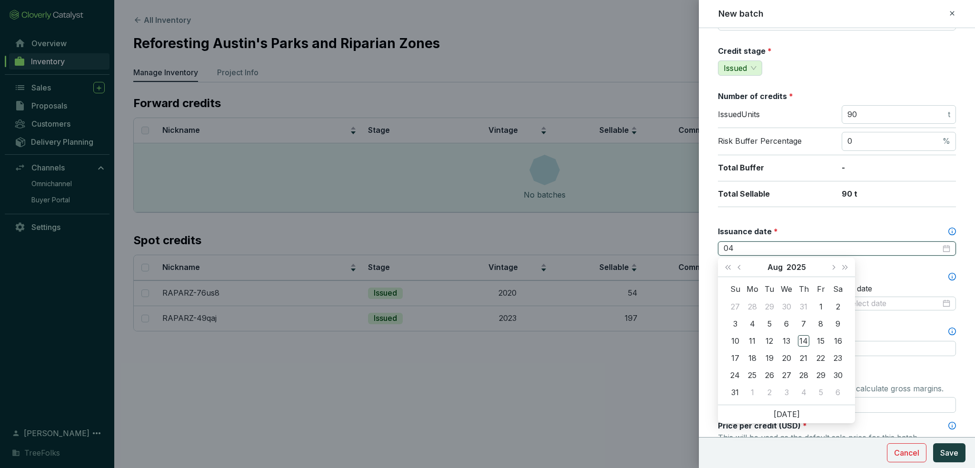
type input "0"
click at [729, 267] on span "Last year (Control + left)" at bounding box center [727, 267] width 5 height 5
click at [737, 268] on button "Previous month (PageUp)" at bounding box center [740, 267] width 12 height 19
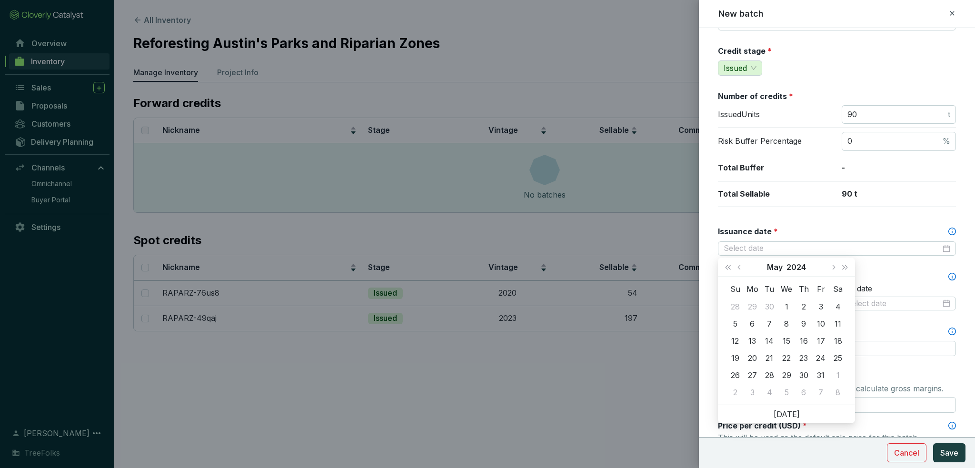
click at [737, 268] on button "Previous month (PageUp)" at bounding box center [740, 267] width 12 height 19
type input "2024-04-16"
click at [767, 337] on div "16" at bounding box center [769, 340] width 11 height 11
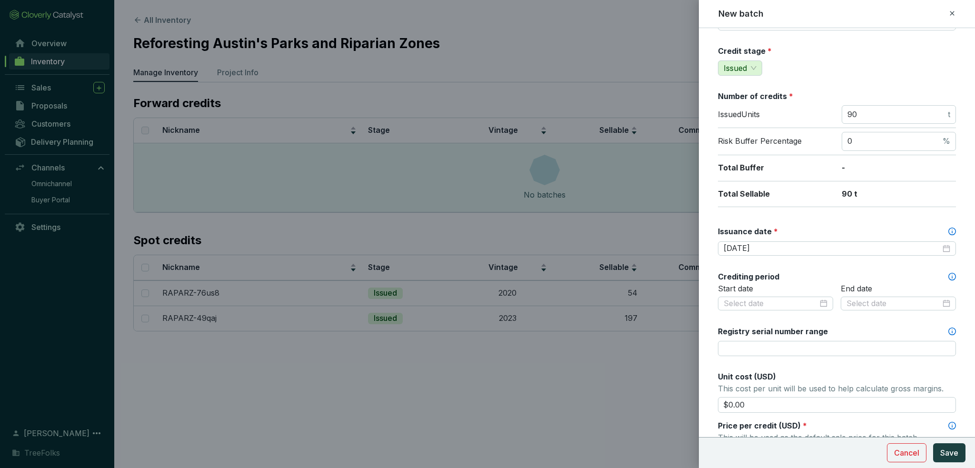
click at [815, 277] on div "Crediting period" at bounding box center [837, 276] width 238 height 10
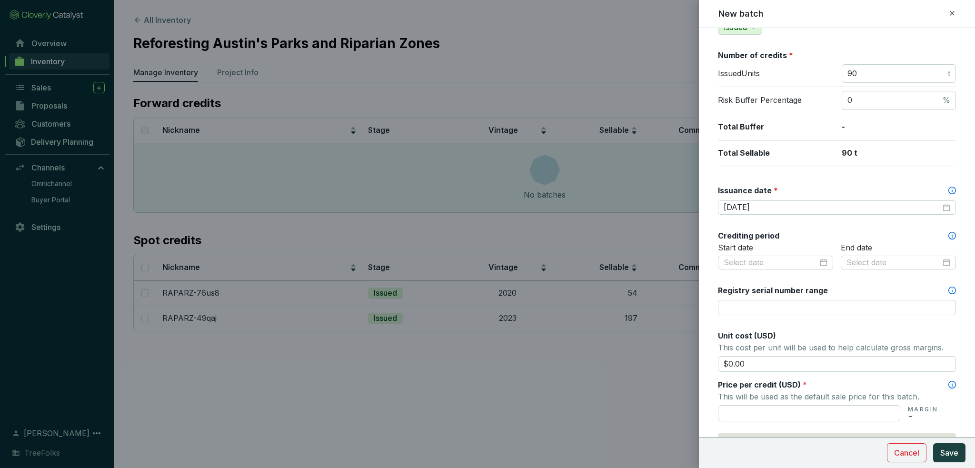
scroll to position [190, 0]
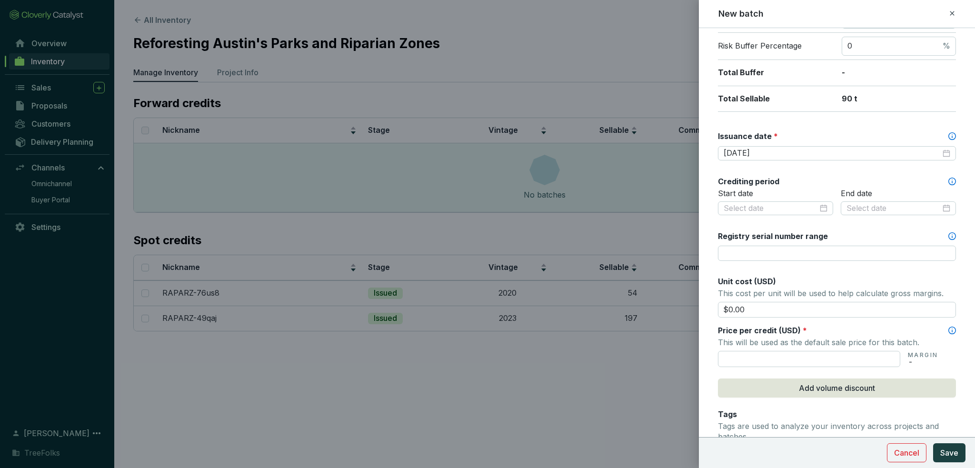
click at [753, 359] on input "text" at bounding box center [809, 359] width 182 height 16
type input "$45.00"
click at [810, 272] on div "Batch name * This is the internal name that will be used throughout Catalyst. R…" at bounding box center [837, 208] width 238 height 718
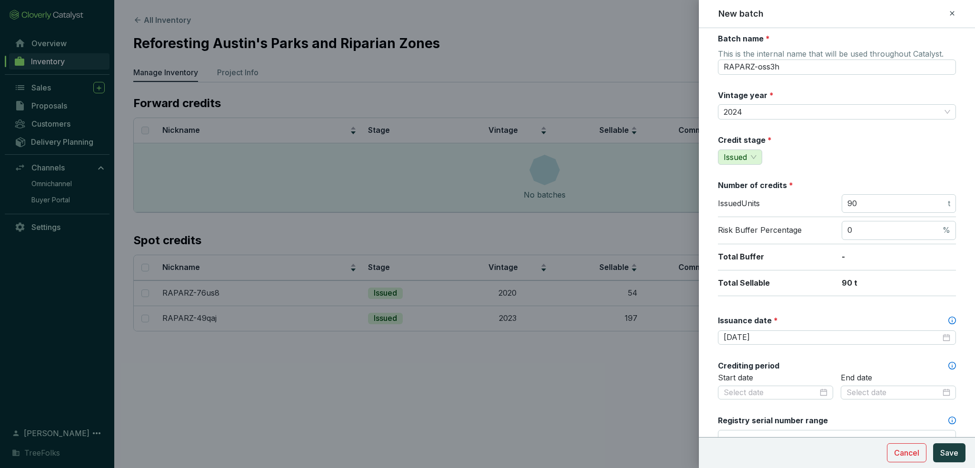
scroll to position [0, 0]
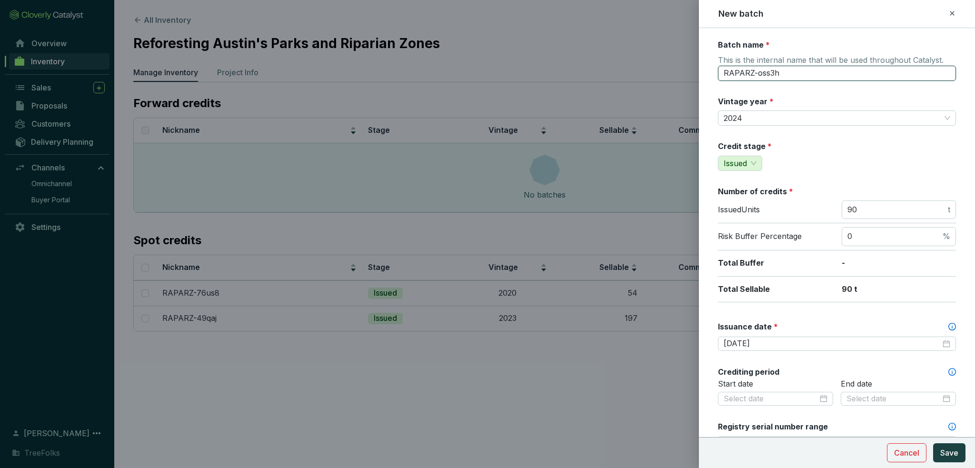
click at [794, 74] on input "RAPARZ-oss3h" at bounding box center [837, 73] width 238 height 15
drag, startPoint x: 807, startPoint y: 74, endPoint x: 705, endPoint y: 76, distance: 101.9
click at [705, 76] on form "Batch name * This is the internal name that will be used throughout Catalyst. R…" at bounding box center [837, 422] width 276 height 764
type input "P"
type input "Reforesting Austin Pilot - Yr 6 (2024)"
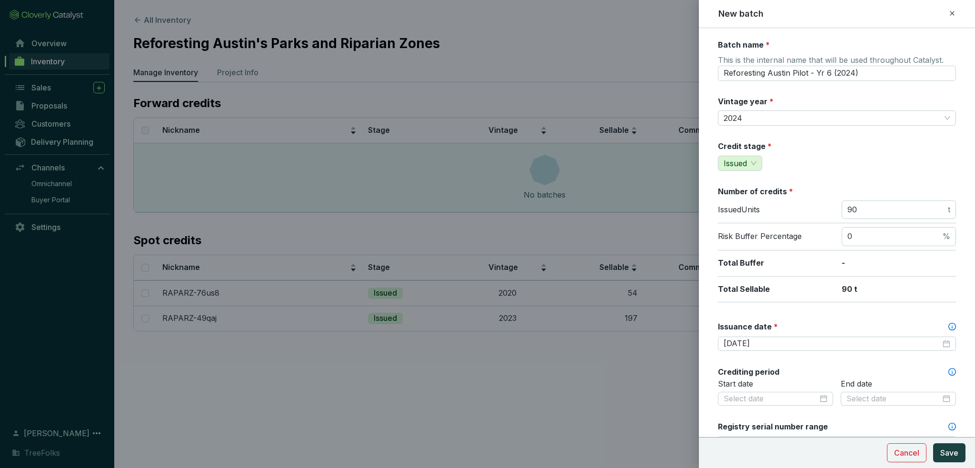
click at [854, 144] on div "Credit stage * Issued" at bounding box center [837, 156] width 238 height 30
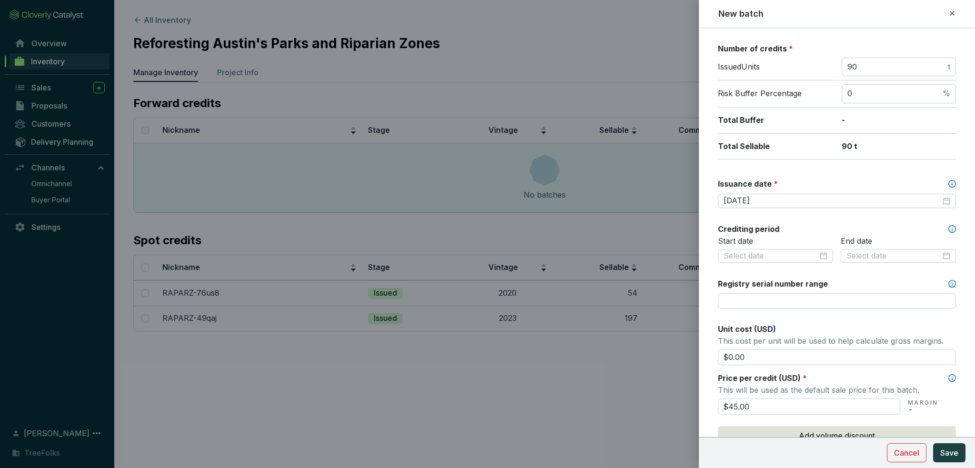
scroll to position [190, 0]
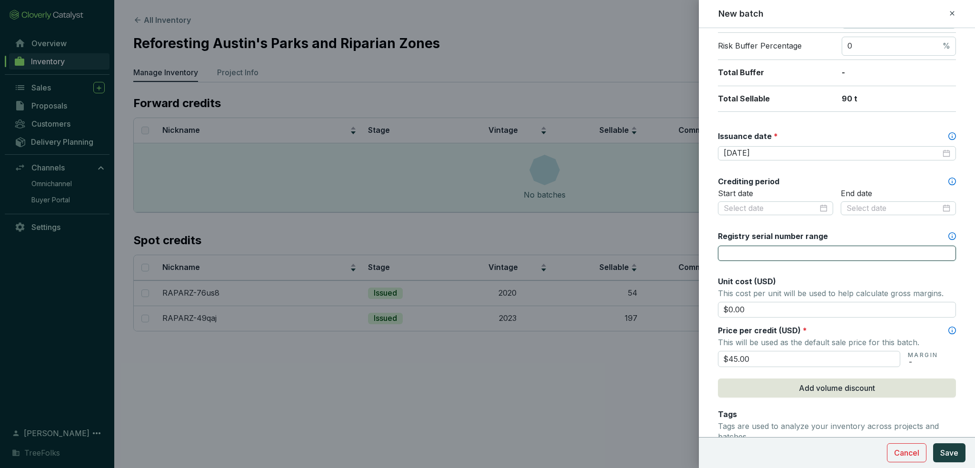
click at [748, 256] on input "Registry serial number range" at bounding box center [837, 253] width 238 height 15
click at [849, 259] on input "23700001-23700032," at bounding box center [837, 253] width 238 height 15
type input "23700001-23700032, 23600001-23600058"
click at [865, 277] on div "Unit cost (USD)" at bounding box center [837, 281] width 238 height 10
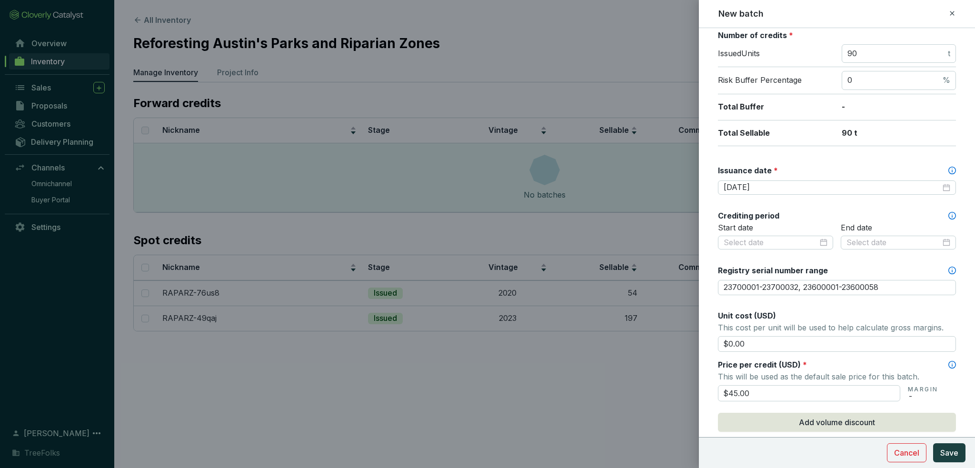
scroll to position [0, 0]
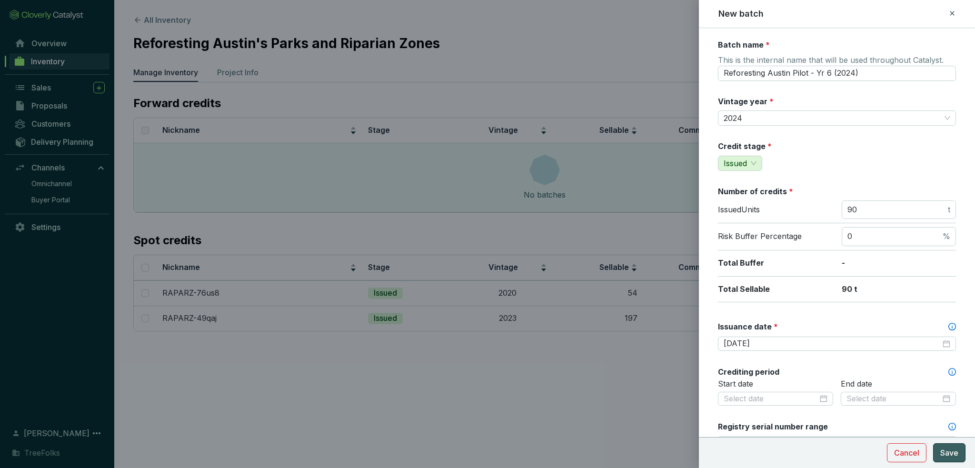
click at [947, 451] on span "Save" at bounding box center [949, 452] width 18 height 11
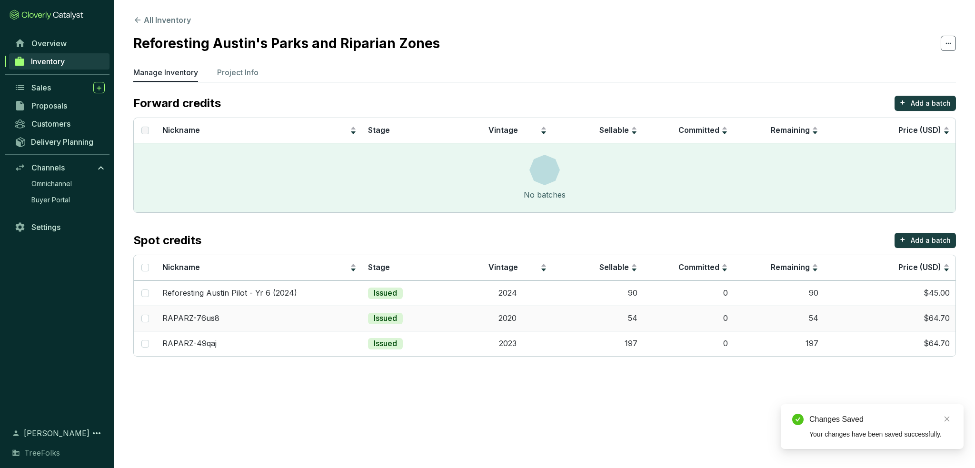
click at [848, 310] on td "$64.70" at bounding box center [889, 318] width 131 height 25
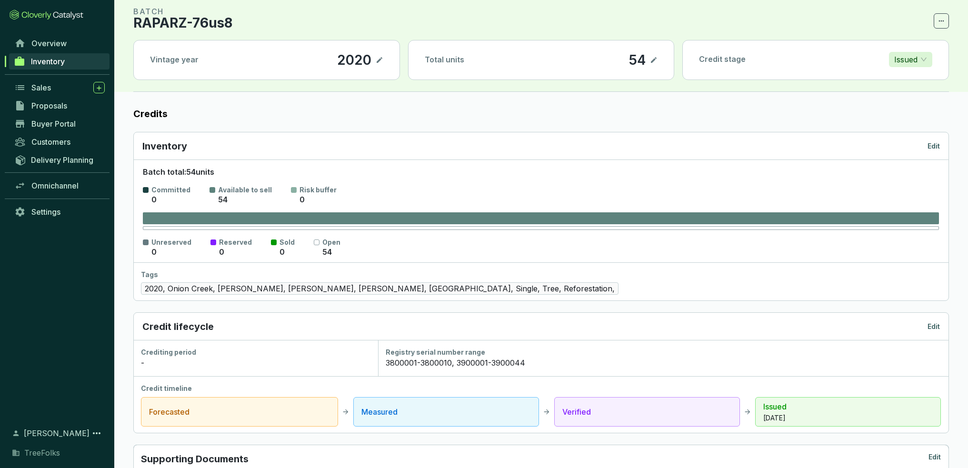
scroll to position [6, 0]
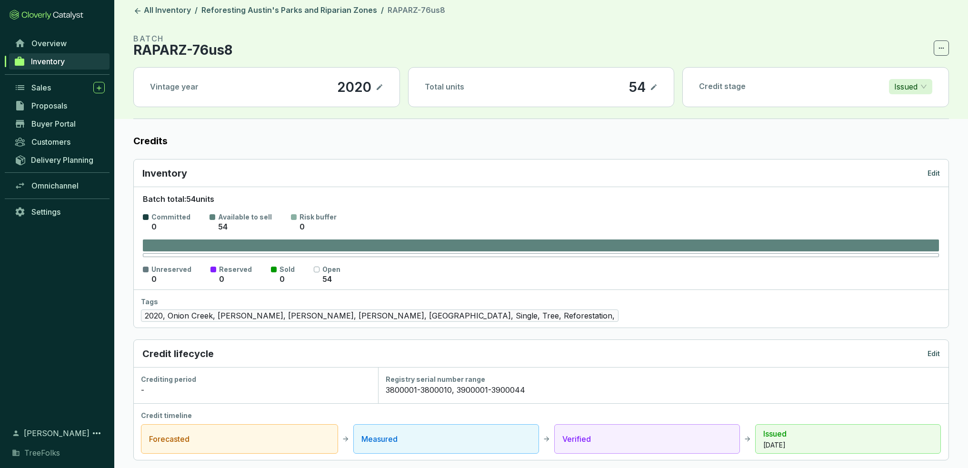
click at [379, 86] on icon at bounding box center [380, 86] width 8 height 11
click at [229, 40] on p "BATCH" at bounding box center [182, 38] width 99 height 11
click at [941, 55] on span at bounding box center [940, 47] width 15 height 15
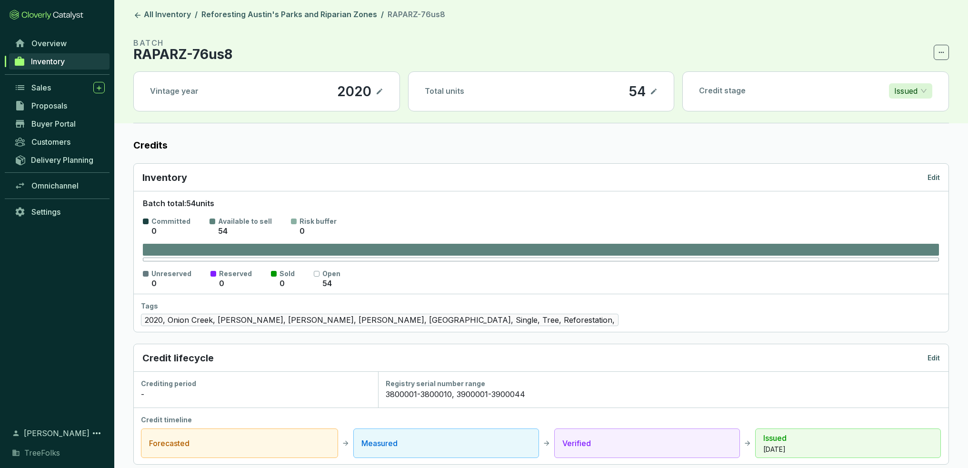
scroll to position [0, 0]
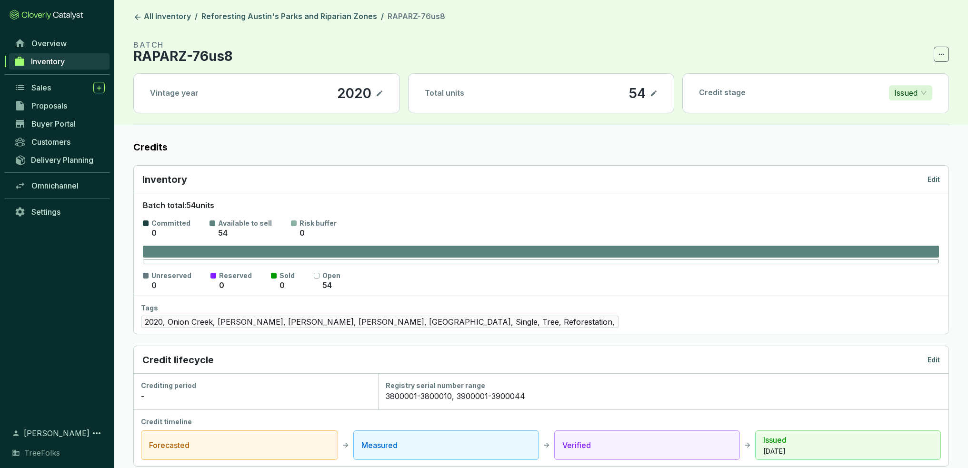
click at [168, 66] on section "BATCH RAPARZ-76us8 Vintage year [DATE] Total units 54 Credit stage Issued" at bounding box center [540, 82] width 815 height 86
click at [139, 16] on icon at bounding box center [137, 17] width 9 height 9
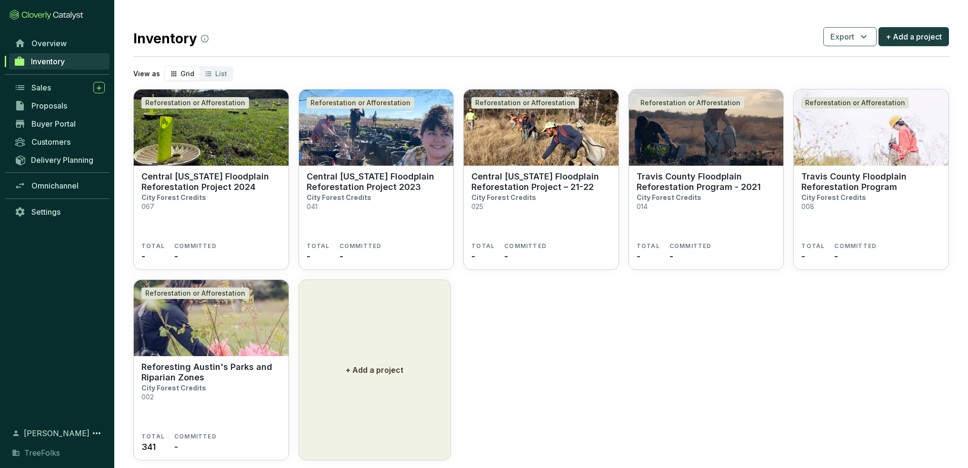
click at [232, 351] on img at bounding box center [211, 318] width 155 height 76
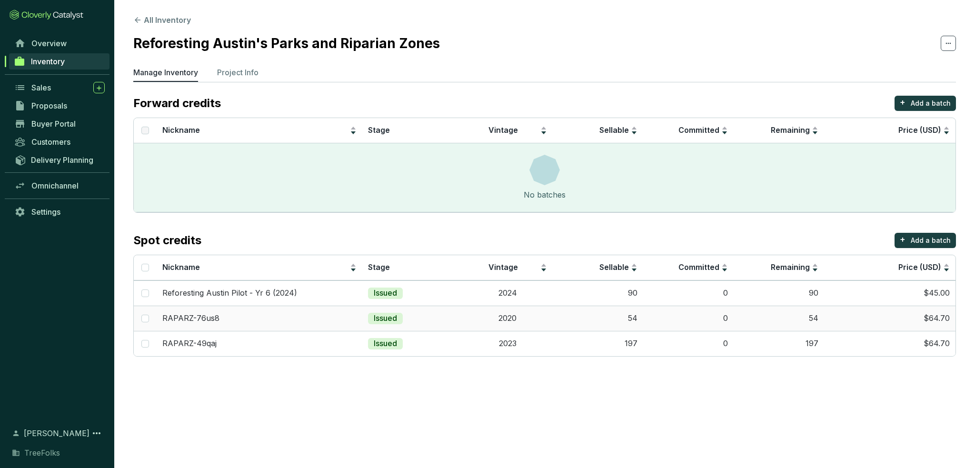
click at [147, 319] on input "checkbox" at bounding box center [145, 319] width 8 height 8
checkbox input "true"
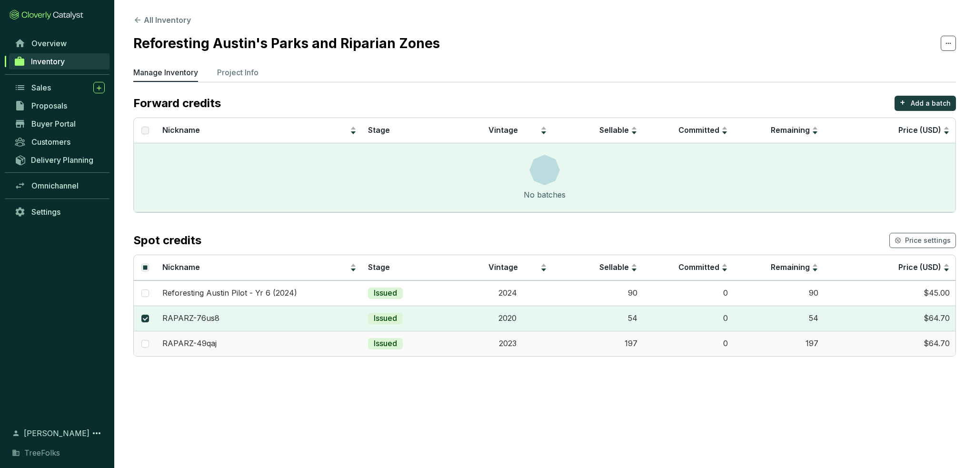
click at [145, 350] on td at bounding box center [145, 343] width 23 height 25
click at [144, 342] on input "checkbox" at bounding box center [145, 344] width 8 height 8
checkbox input "true"
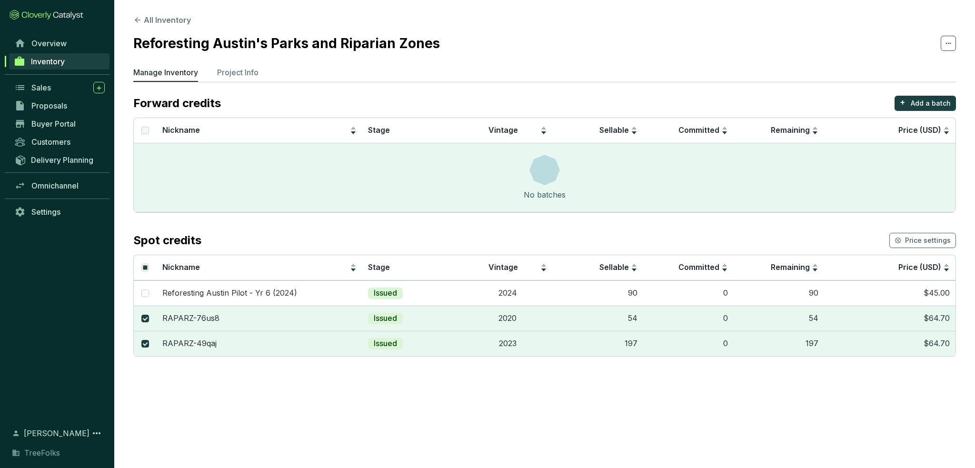
drag, startPoint x: 177, startPoint y: 333, endPoint x: 321, endPoint y: 383, distance: 153.1
click at [306, 392] on section "All Inventory Reforesting Austin's Parks and Riparian Zones Manage Inventory Pr…" at bounding box center [487, 234] width 975 height 468
click at [921, 240] on span "Price settings" at bounding box center [928, 241] width 46 height 10
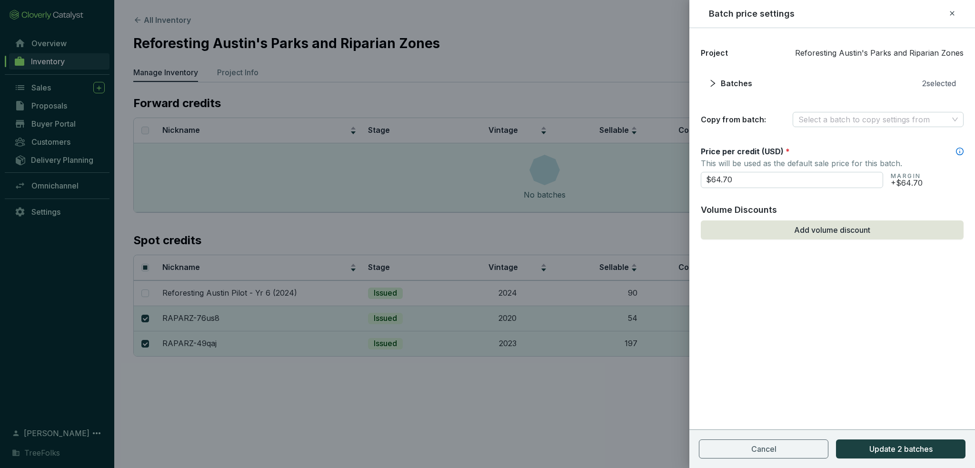
click at [801, 449] on button "Cancel" at bounding box center [763, 448] width 129 height 19
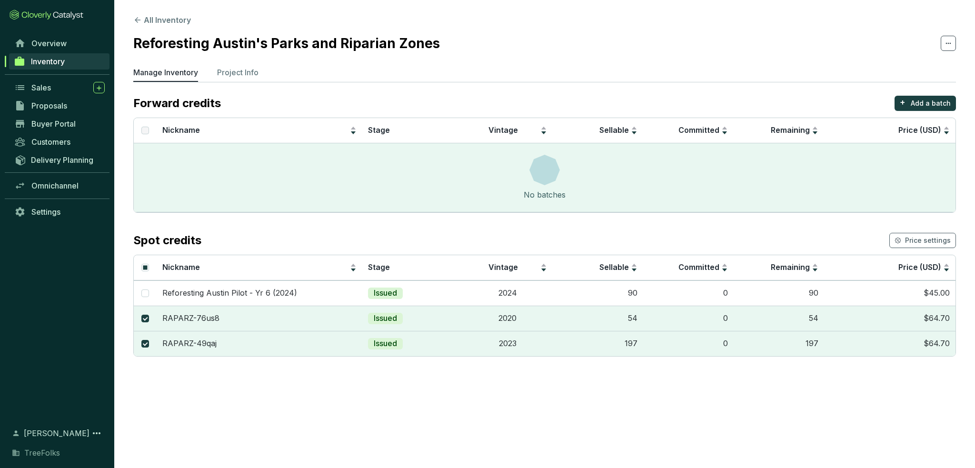
click at [354, 391] on section "All Inventory Reforesting Austin's Parks and Riparian Zones Manage Inventory Pr…" at bounding box center [487, 234] width 975 height 468
click at [147, 322] on input "checkbox" at bounding box center [145, 319] width 8 height 8
checkbox input "false"
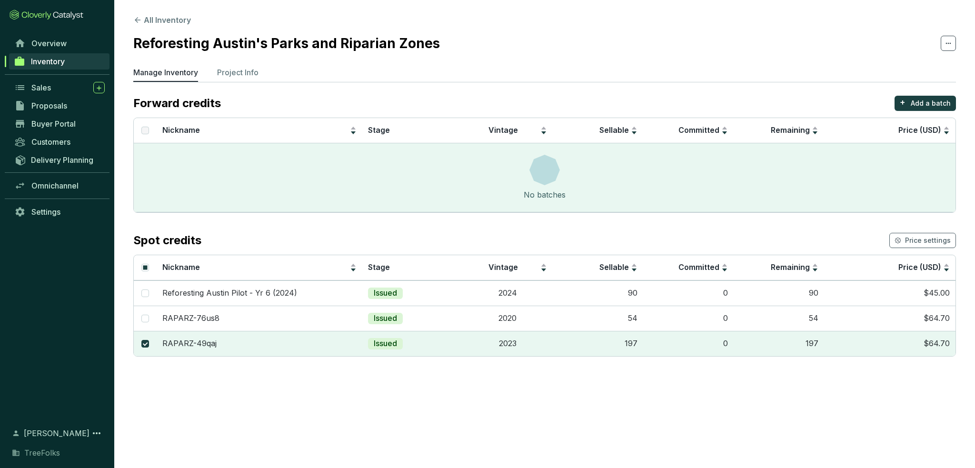
click at [144, 344] on input "checkbox" at bounding box center [145, 344] width 8 height 8
checkbox input "false"
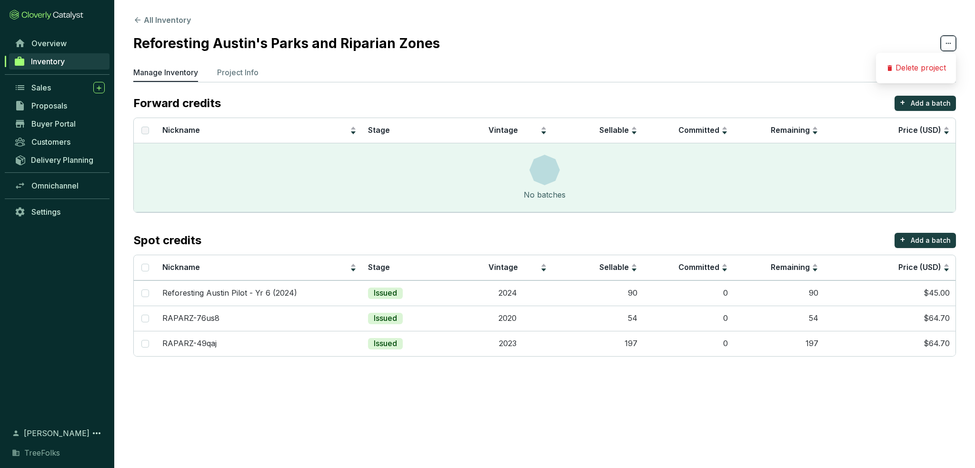
click at [953, 47] on span at bounding box center [948, 43] width 15 height 15
click at [733, 66] on section "All Inventory Reforesting Austin's Parks and Riparian Zones Manage Inventory Pr…" at bounding box center [544, 188] width 861 height 376
click at [170, 236] on p "Spot credits" at bounding box center [167, 240] width 68 height 15
click at [209, 324] on td "RAPARZ-76us8" at bounding box center [260, 318] width 206 height 25
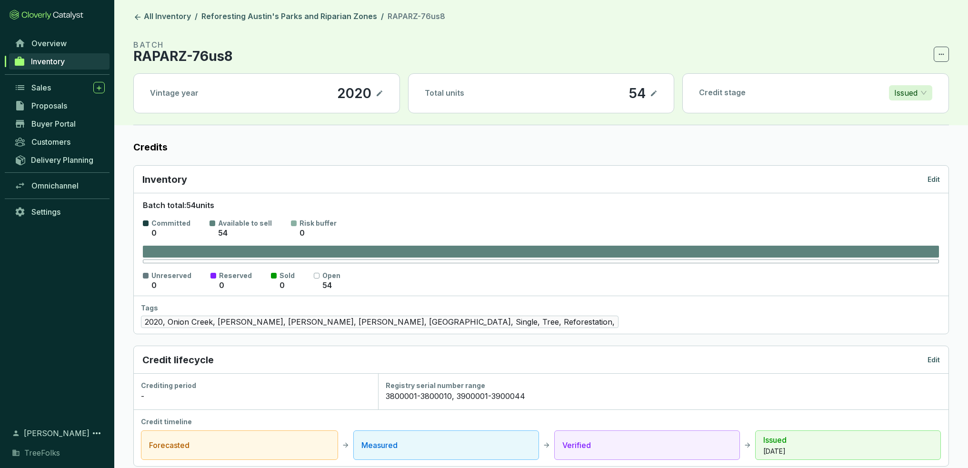
click at [199, 60] on p "RAPARZ-76us8" at bounding box center [182, 55] width 99 height 11
click at [201, 59] on p "RAPARZ-76us8" at bounding box center [182, 55] width 99 height 11
click at [943, 48] on span at bounding box center [940, 54] width 15 height 15
click at [945, 55] on span at bounding box center [940, 54] width 15 height 15
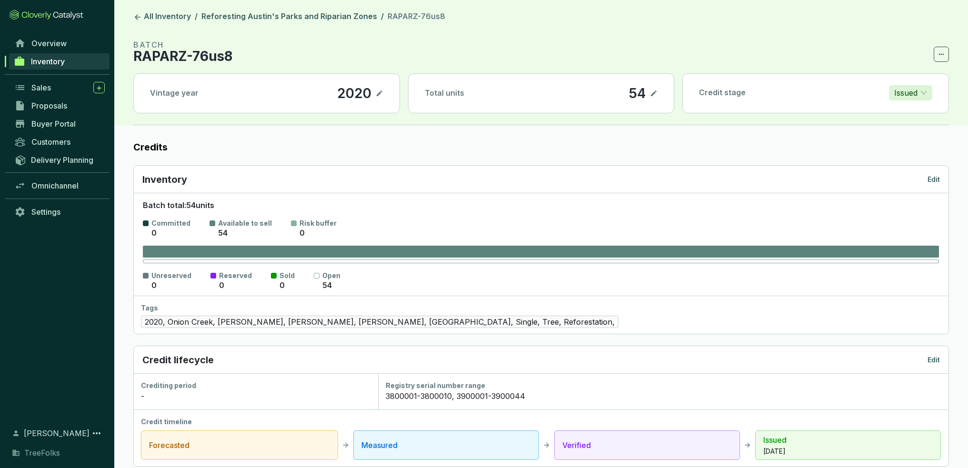
click at [939, 59] on icon at bounding box center [941, 54] width 8 height 11
click at [925, 85] on div "Delete batch" at bounding box center [911, 79] width 66 height 20
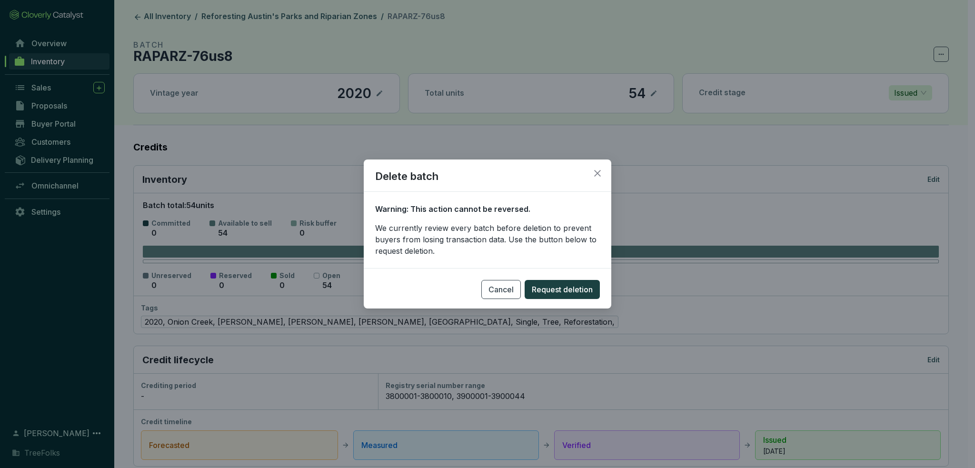
click at [595, 172] on icon "close" at bounding box center [597, 173] width 9 height 9
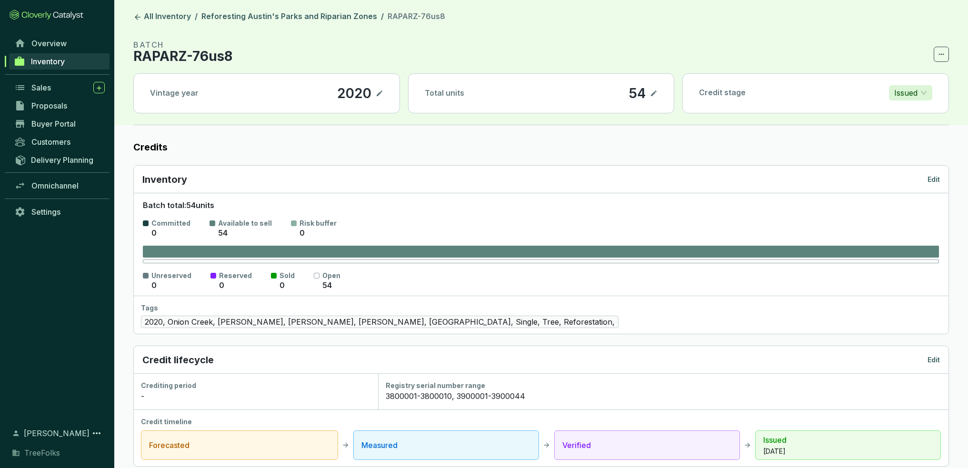
click at [195, 50] on p "RAPARZ-76us8" at bounding box center [182, 55] width 99 height 11
click at [97, 432] on icon at bounding box center [97, 433] width 8 height 2
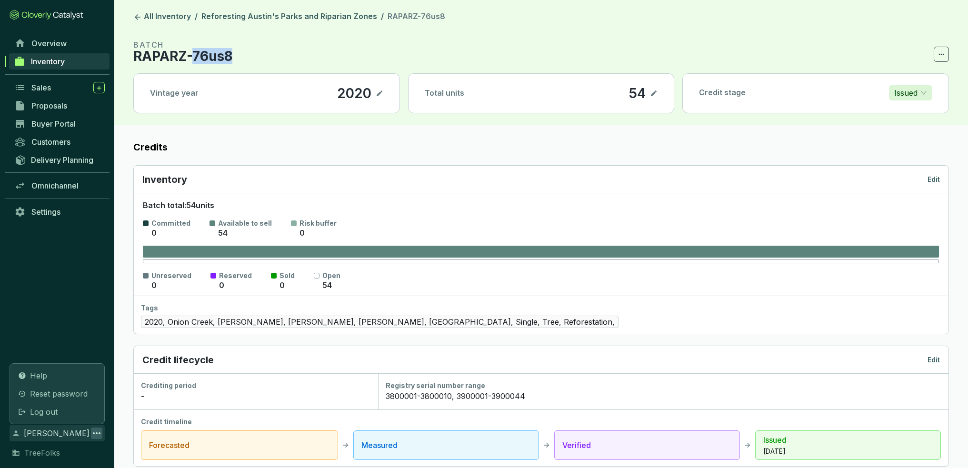
click at [52, 367] on link "Help" at bounding box center [57, 375] width 87 height 16
click at [797, 219] on section "Committed 0 Available to sell 54 Risk buffer 0" at bounding box center [541, 228] width 796 height 20
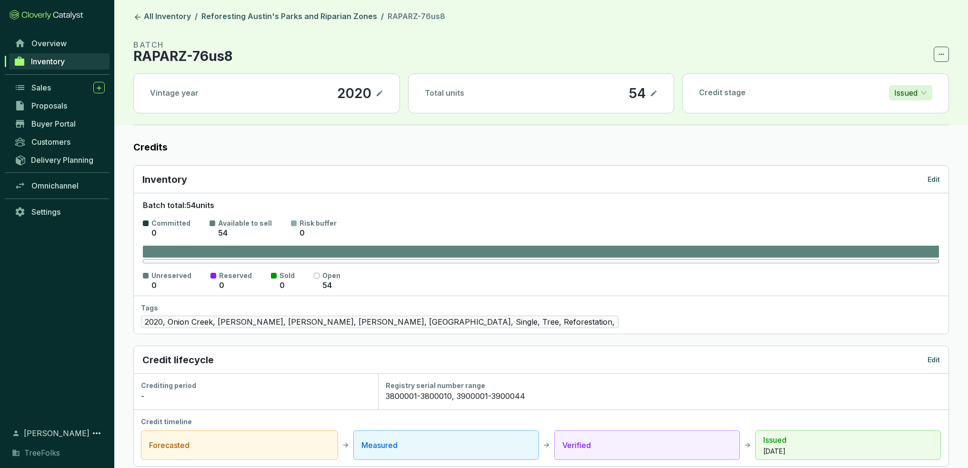
click at [169, 50] on p "RAPARZ-76us8" at bounding box center [182, 55] width 99 height 11
click at [147, 41] on p "BATCH" at bounding box center [182, 44] width 99 height 11
click at [136, 14] on icon at bounding box center [137, 17] width 9 height 9
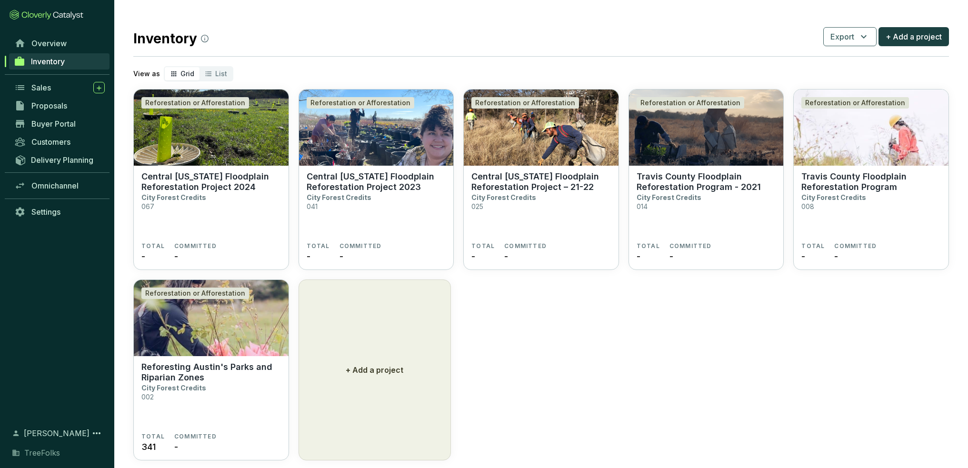
click at [245, 409] on section "Reforesting Austin's Parks and Riparian Zones City Forest Credits 002" at bounding box center [210, 397] width 139 height 71
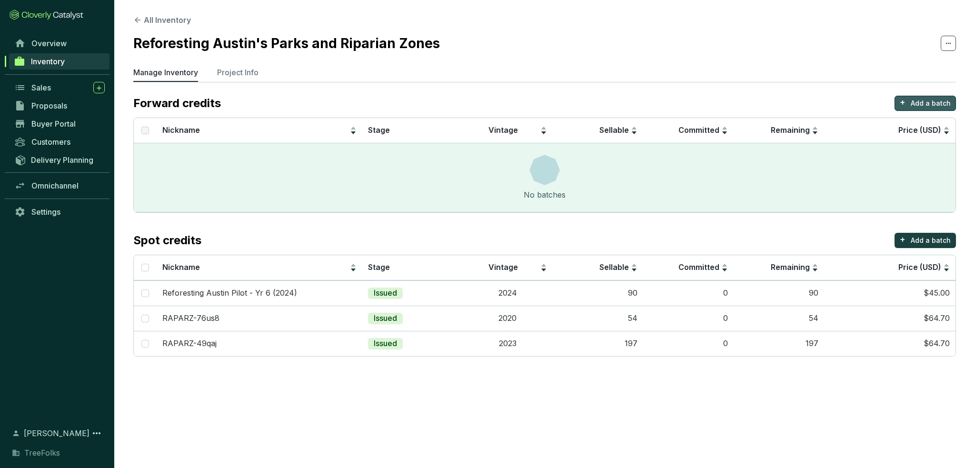
click at [939, 101] on p "Add a batch" at bounding box center [931, 104] width 40 height 10
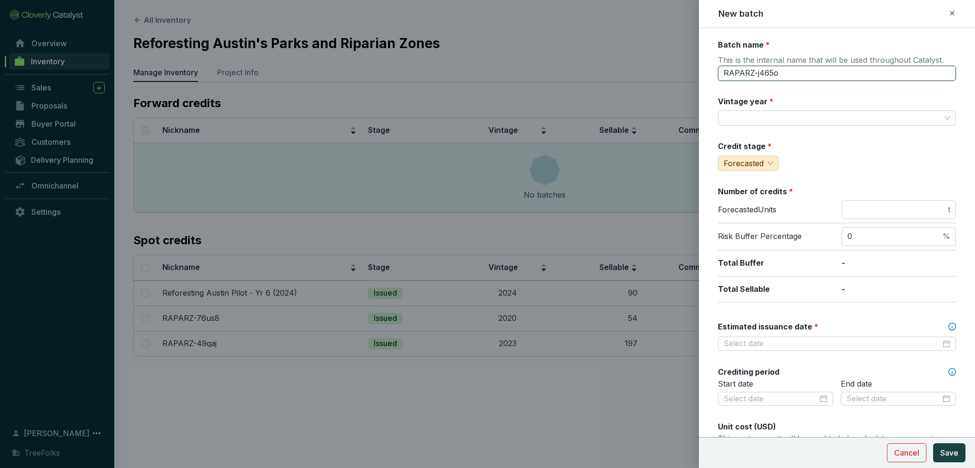
drag, startPoint x: 794, startPoint y: 72, endPoint x: 697, endPoint y: 70, distance: 96.7
click at [697, 70] on div "New batch Batch name * This is the internal name that will be used throughout C…" at bounding box center [487, 234] width 975 height 468
type input "Reforesting Austin Pilot - Year 26 ("
click at [775, 118] on input "Vintage year *" at bounding box center [832, 118] width 217 height 14
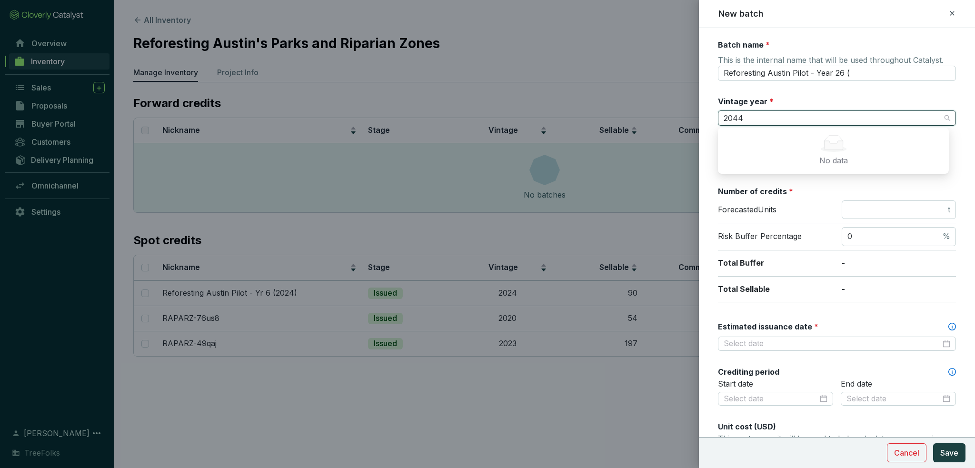
click at [775, 118] on input "2044" at bounding box center [832, 118] width 217 height 14
type input "2044"
click at [850, 87] on div "Batch name * This is the internal name that will be used throughout Catalyst. R…" at bounding box center [837, 376] width 238 height 673
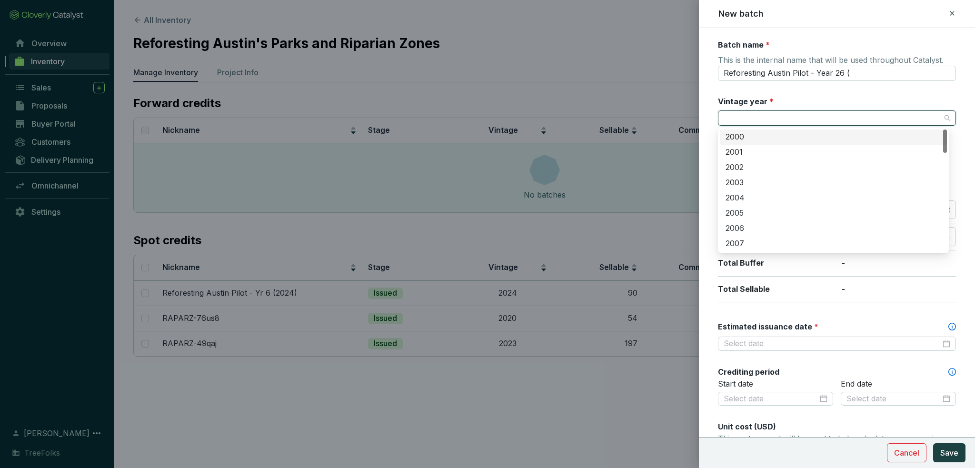
click at [790, 118] on input "Vintage year *" at bounding box center [832, 118] width 217 height 14
type input "2044"
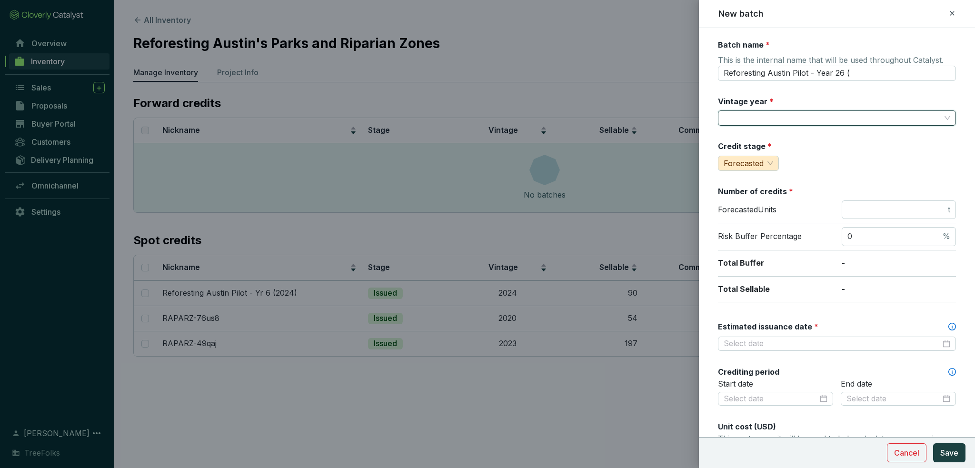
click at [889, 173] on div "Batch name * This is the internal name that will be used throughout Catalyst. R…" at bounding box center [837, 376] width 238 height 673
click at [776, 127] on div "Batch name * This is the internal name that will be used throughout Catalyst. R…" at bounding box center [837, 376] width 238 height 673
click at [791, 116] on input "Vintage year *" at bounding box center [832, 118] width 217 height 14
type input "2044"
click at [953, 14] on icon at bounding box center [952, 13] width 4 height 4
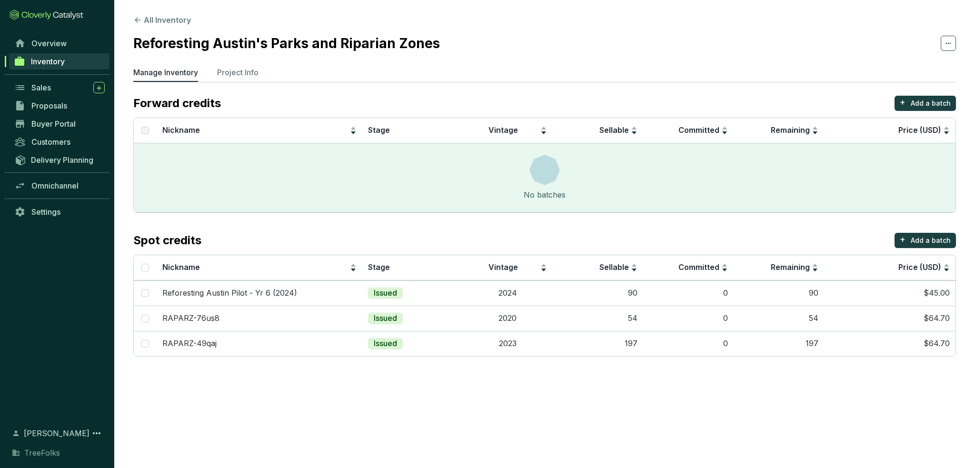
click at [289, 429] on section "All Inventory Reforesting Austin's Parks and Riparian Zones Manage Inventory Pr…" at bounding box center [487, 234] width 975 height 468
click at [37, 218] on link "Settings" at bounding box center [60, 212] width 100 height 16
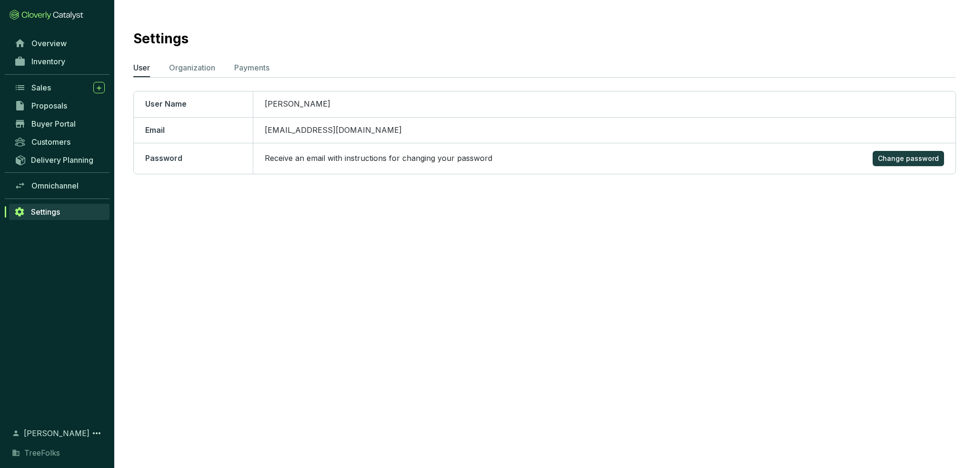
click at [98, 427] on icon at bounding box center [96, 432] width 11 height 11
click at [61, 367] on link "Help" at bounding box center [57, 375] width 87 height 16
click at [76, 388] on span "Reset password" at bounding box center [59, 393] width 58 height 11
click at [103, 425] on div "[PERSON_NAME]" at bounding box center [57, 433] width 95 height 16
click at [957, 22] on div "Password reset email sent If you don't find the email in your inbox, check your…" at bounding box center [872, 38] width 183 height 55
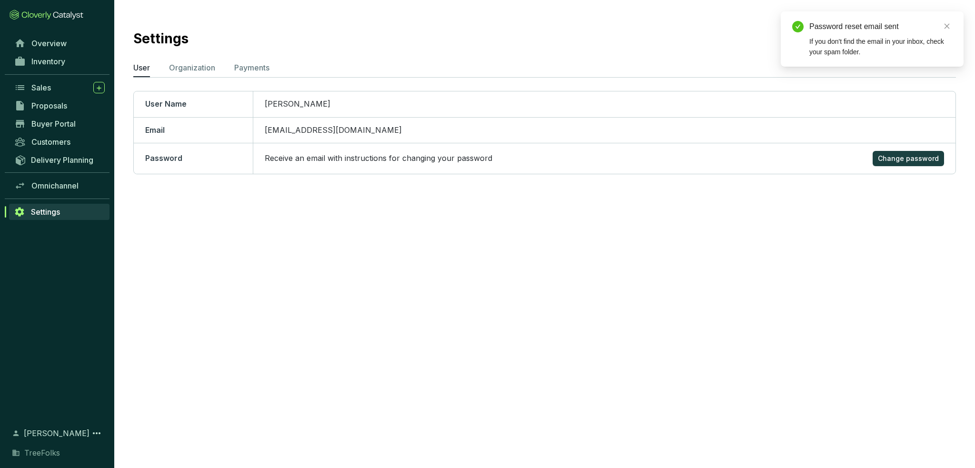
click at [945, 29] on icon "close" at bounding box center [946, 26] width 7 height 7
click at [95, 427] on icon at bounding box center [96, 432] width 11 height 11
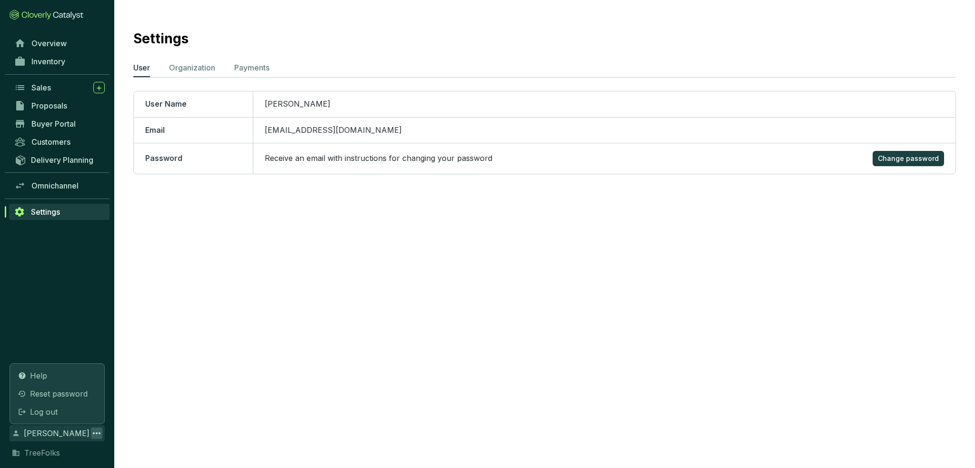
click at [48, 367] on link "Help" at bounding box center [57, 375] width 87 height 16
click at [53, 62] on span "Inventory" at bounding box center [48, 62] width 34 height 10
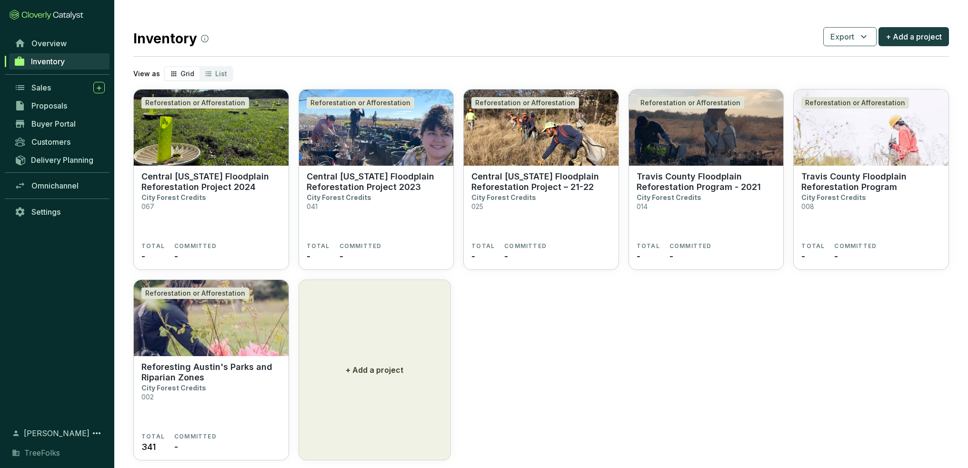
click at [182, 353] on img at bounding box center [211, 318] width 155 height 76
